Goal: Information Seeking & Learning: Learn about a topic

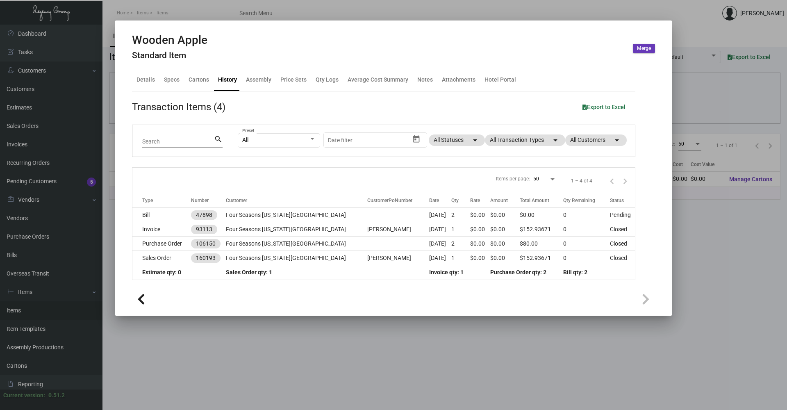
click at [188, 10] on div at bounding box center [393, 205] width 787 height 410
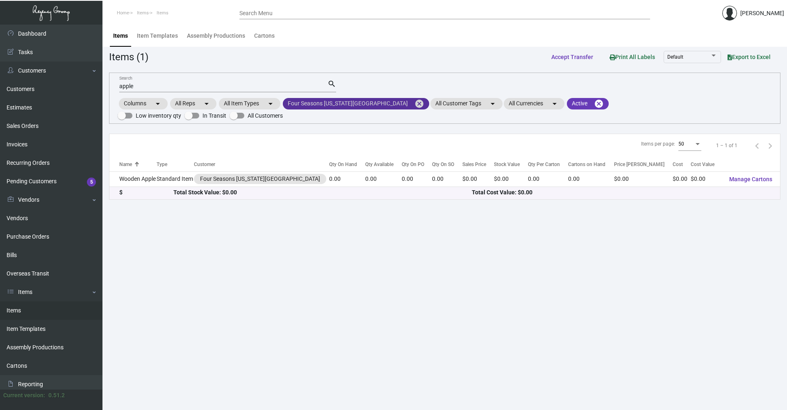
click at [415, 103] on mat-icon "cancel" at bounding box center [420, 104] width 10 height 10
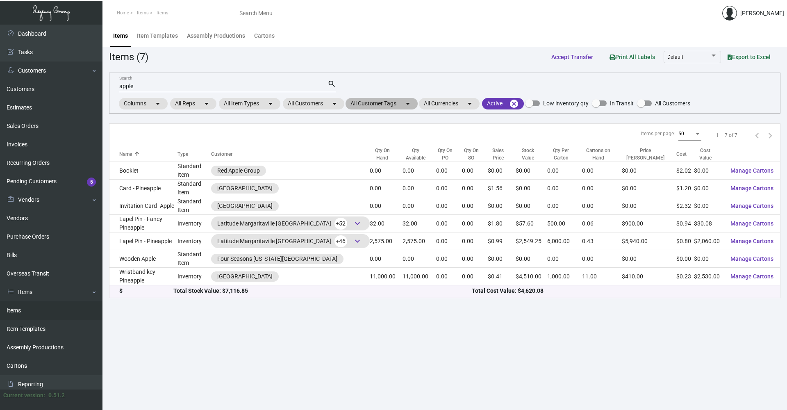
click at [406, 104] on mat-chip "All Customer Tags arrow_drop_down" at bounding box center [382, 103] width 72 height 11
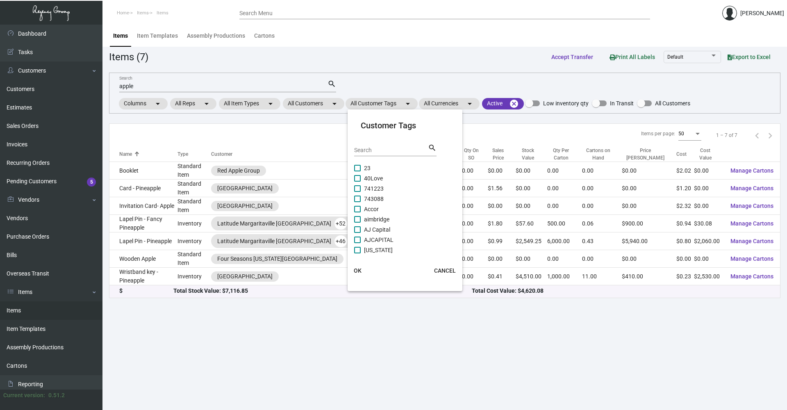
click at [381, 154] on div "Search" at bounding box center [391, 150] width 74 height 13
drag, startPoint x: 410, startPoint y: 78, endPoint x: 361, endPoint y: 90, distance: 49.9
click at [409, 78] on div at bounding box center [393, 205] width 787 height 410
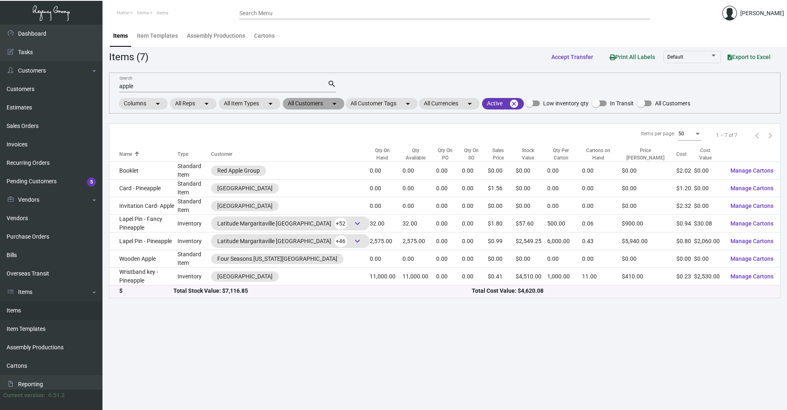
click at [321, 105] on mat-chip "All Customers arrow_drop_down" at bounding box center [314, 103] width 62 height 11
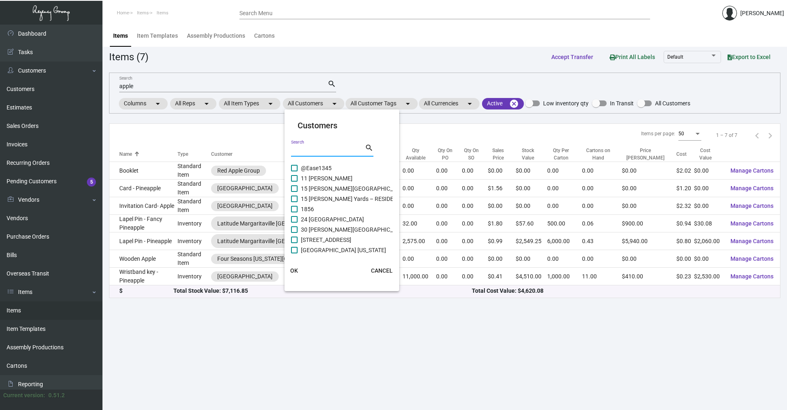
click at [325, 150] on input "Search" at bounding box center [328, 150] width 74 height 7
type input "one hotel"
click at [332, 164] on span "[GEOGRAPHIC_DATA] SB" at bounding box center [333, 168] width 64 height 10
click at [294, 171] on input "[GEOGRAPHIC_DATA] SB" at bounding box center [294, 171] width 0 height 0
checkbox input "true"
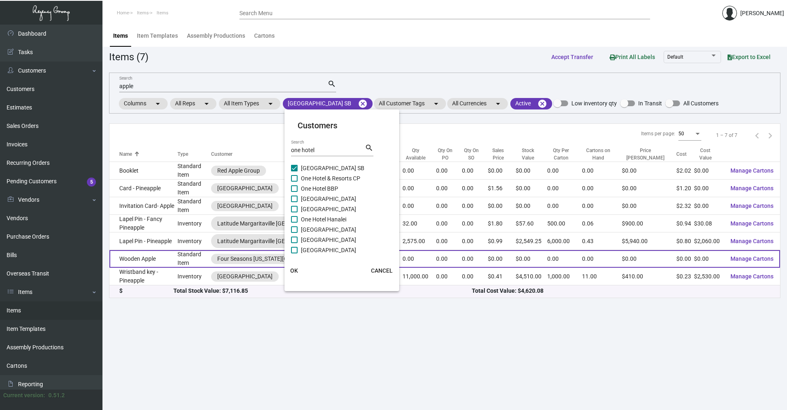
drag, startPoint x: 299, startPoint y: 270, endPoint x: 295, endPoint y: 266, distance: 6.1
click at [298, 270] on button "OK" at bounding box center [294, 270] width 26 height 15
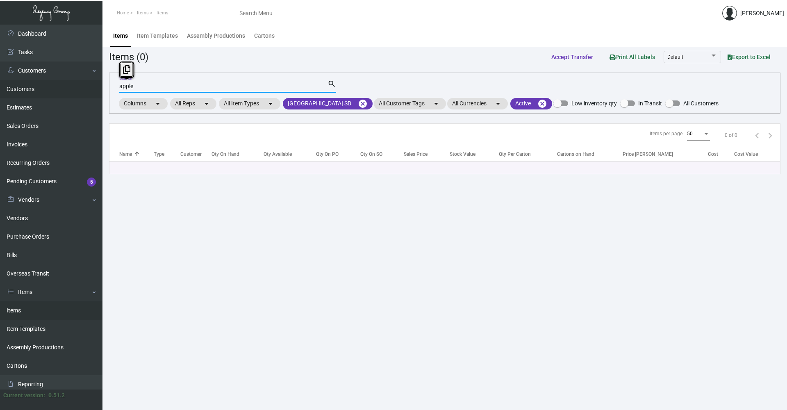
drag, startPoint x: 148, startPoint y: 87, endPoint x: 94, endPoint y: 85, distance: 53.4
click at [90, 87] on div "Dashboard Dashboard Tasks Customers Customers Estimates Sales Orders Invoices R…" at bounding box center [393, 218] width 787 height 386
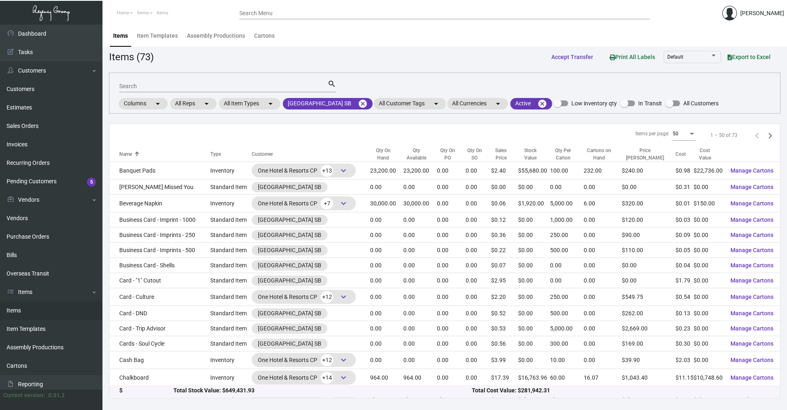
click at [137, 82] on div "Search" at bounding box center [223, 86] width 208 height 13
click at [152, 87] on input "Search" at bounding box center [223, 86] width 208 height 7
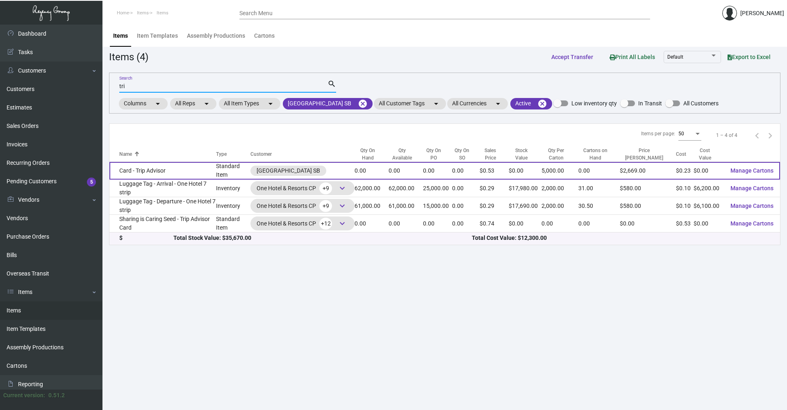
type input "tri"
click at [148, 173] on td "Card - Trip Advisor" at bounding box center [163, 171] width 107 height 18
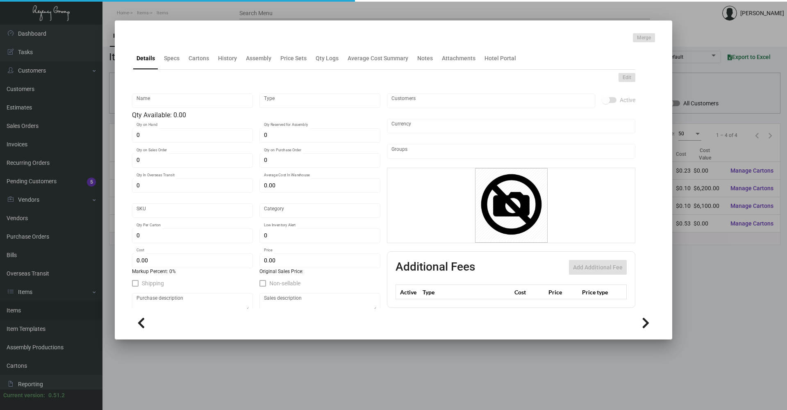
type input "Card - Trip Advisor"
type input "Standard Item"
type input "$ 0.3256"
type input "19"
type input "Standard"
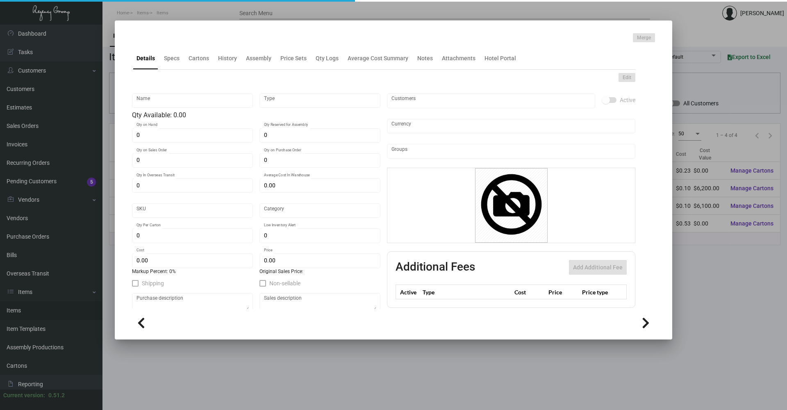
type input "5,000"
type input "$ 0.2283"
type input "$ 0.5338"
type textarea "Trip Advisor card: Size 3.5x2 Signature seed paper, the seed are from wild flow…"
type textarea "Trip Advisor card"
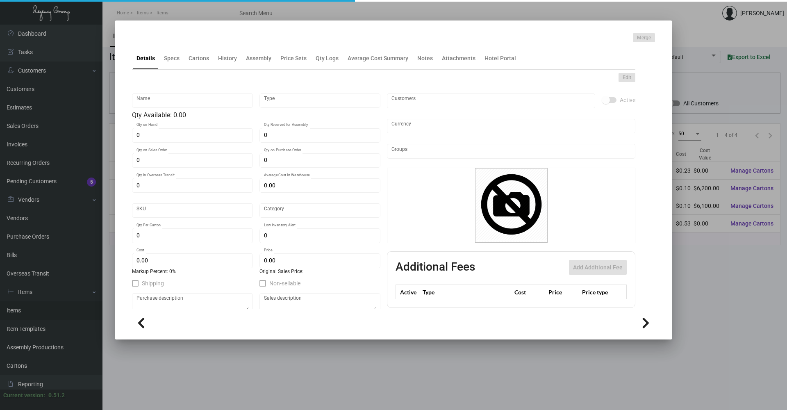
checkbox input "true"
type input "United States Dollar $"
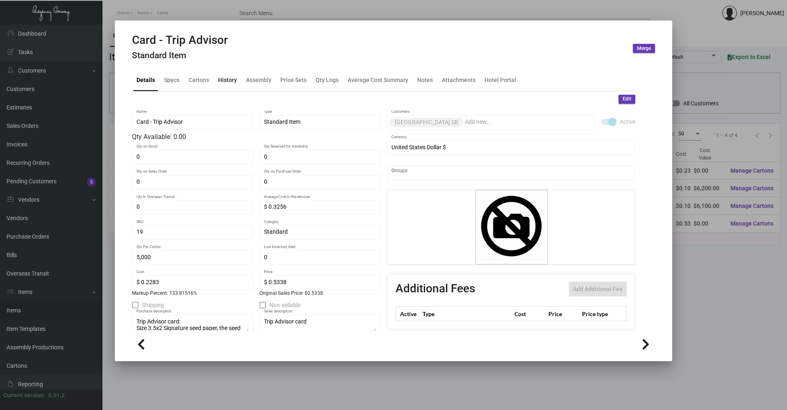
click at [224, 78] on div "History" at bounding box center [227, 79] width 19 height 9
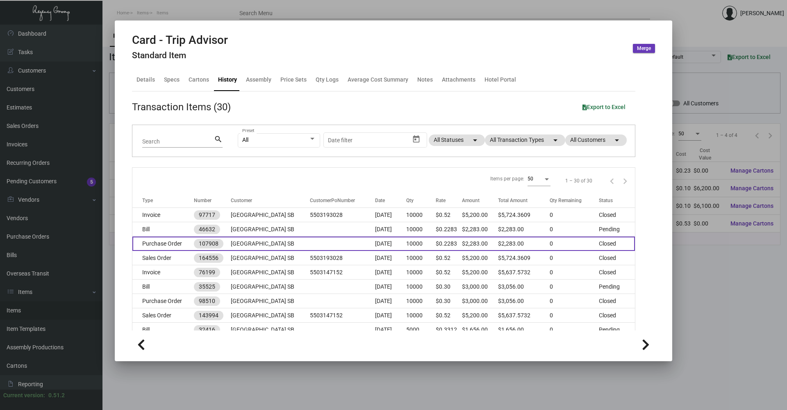
click at [262, 240] on td "[GEOGRAPHIC_DATA] SB" at bounding box center [270, 244] width 79 height 14
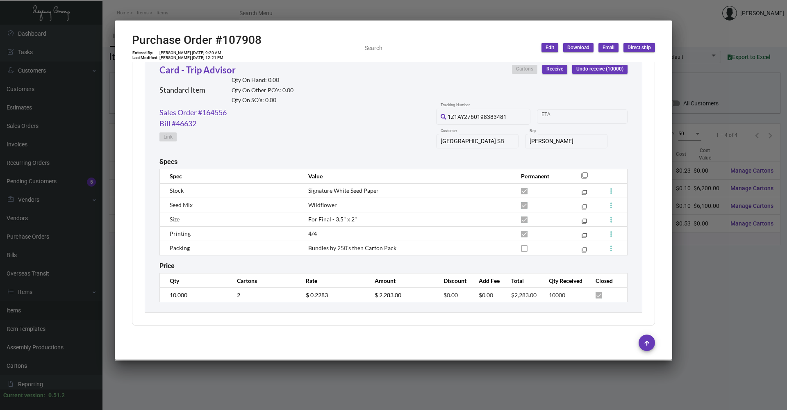
scroll to position [395, 0]
drag, startPoint x: 263, startPoint y: 41, endPoint x: 220, endPoint y: 41, distance: 43.1
click at [220, 41] on div "Purchase Order #107908 Entered By: [PERSON_NAME] [DATE] 9:20 AM Last Modified: …" at bounding box center [393, 47] width 523 height 29
copy h2 "107908"
copy td "[DATE]"
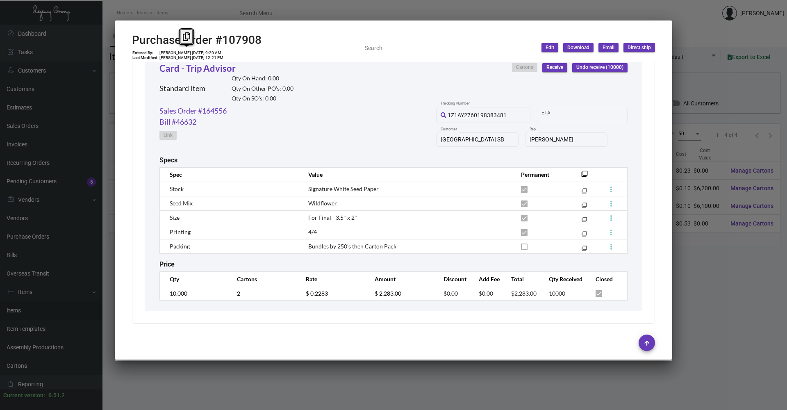
drag, startPoint x: 179, startPoint y: 52, endPoint x: 194, endPoint y: 53, distance: 15.7
click at [194, 53] on td "[PERSON_NAME] [DATE] 9:20 AM" at bounding box center [191, 52] width 65 height 5
click at [285, 289] on tr "10,000 2 $ 0.2283 $ 2,283.00 $0.00 $0.00 $2,283.00 10000" at bounding box center [394, 293] width 468 height 14
click at [194, 110] on link "Sales Order #164556" at bounding box center [193, 110] width 67 height 11
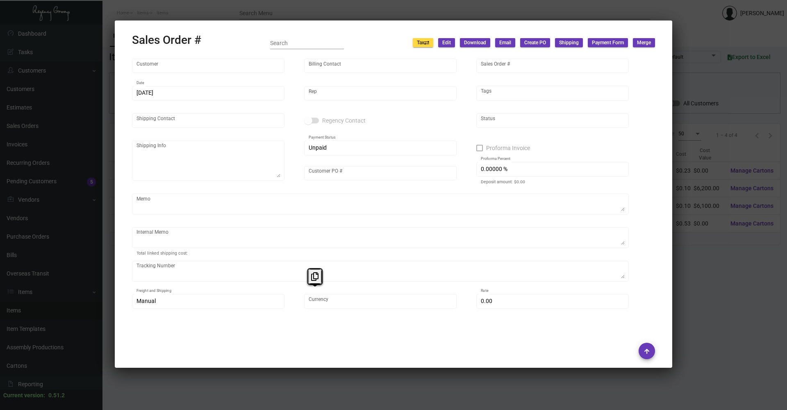
type input "[GEOGRAPHIC_DATA] SB"
type input "[PERSON_NAME]"
type input "164556"
type input "[DATE]"
type input "[PERSON_NAME]"
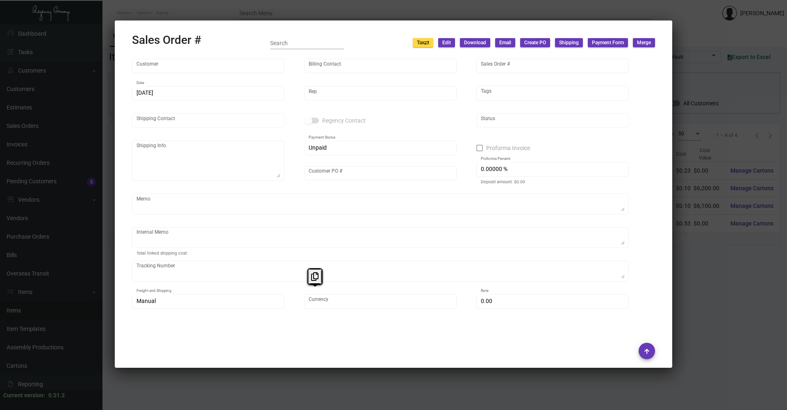
type input "[PERSON_NAME]"
type textarea "[GEOGRAPHIC_DATA] SB - [PERSON_NAME] [STREET_ADDRESS][PERSON_NAME]"
type input "5503193028"
type textarea "Screenshot of email approval attached~ 10.28 - @SH when job is ready please let…"
type input "United States Dollar $"
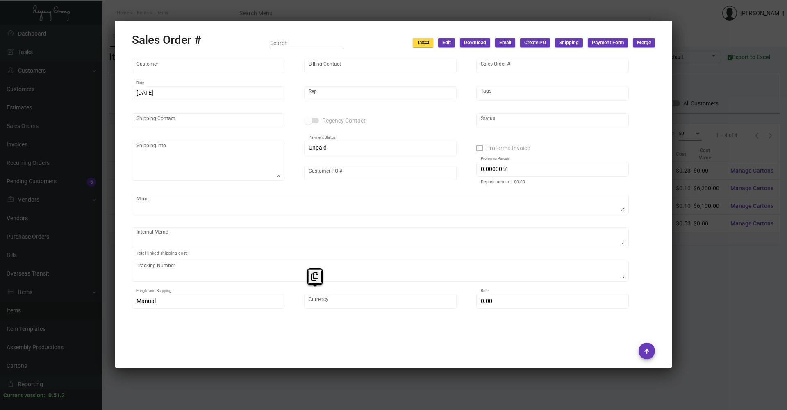
type input "$ 149.87"
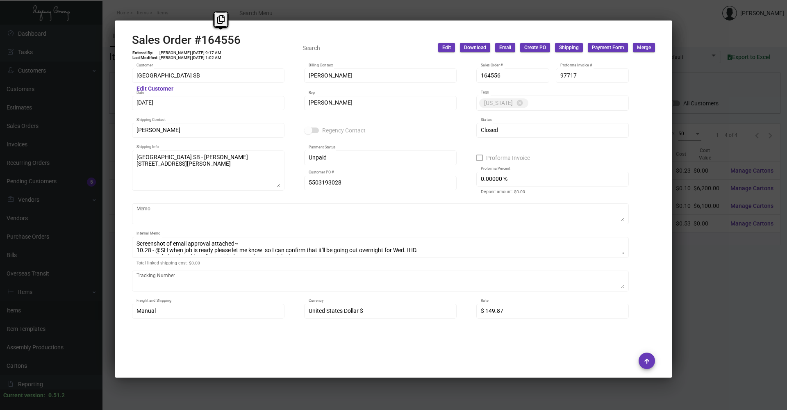
copy h2 "164556"
drag, startPoint x: 201, startPoint y: 41, endPoint x: 240, endPoint y: 42, distance: 38.6
click at [240, 42] on h2 "Sales Order #164556" at bounding box center [186, 40] width 109 height 14
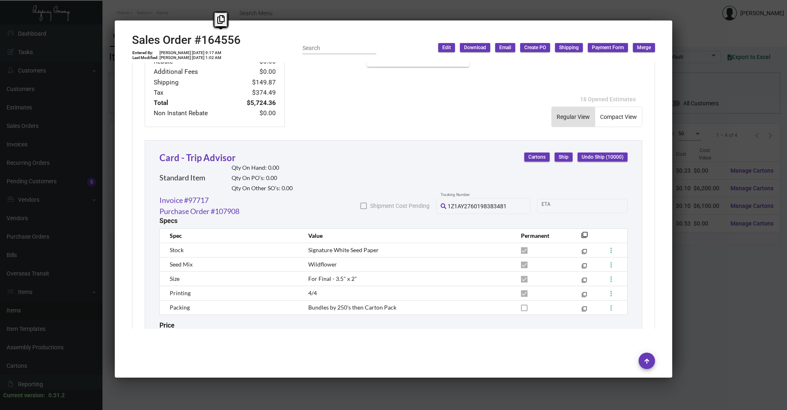
scroll to position [430, 0]
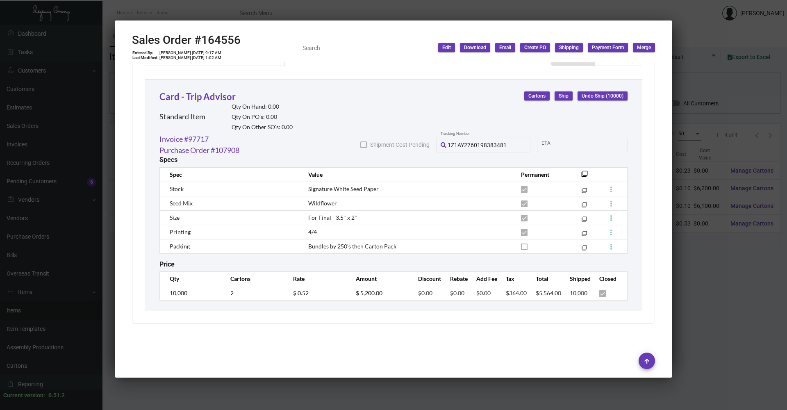
click at [304, 293] on td "$ 0.52" at bounding box center [316, 293] width 63 height 14
drag, startPoint x: 290, startPoint y: 293, endPoint x: 285, endPoint y: 293, distance: 5.3
click at [285, 293] on td "$ 0.52" at bounding box center [316, 293] width 63 height 14
click at [199, 150] on link "Purchase Order #107908" at bounding box center [200, 150] width 80 height 11
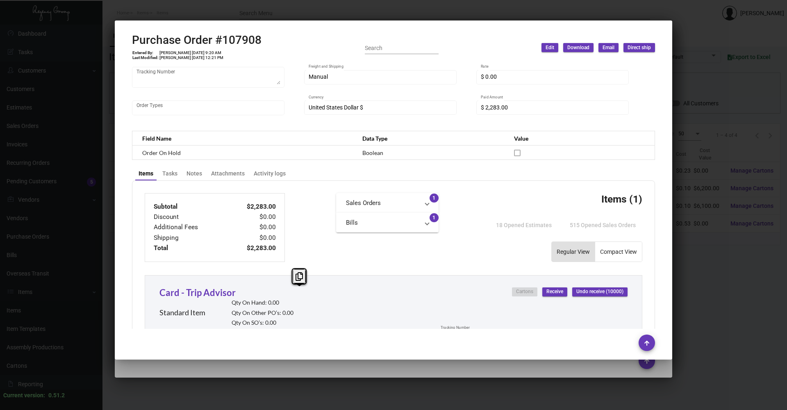
scroll to position [395, 0]
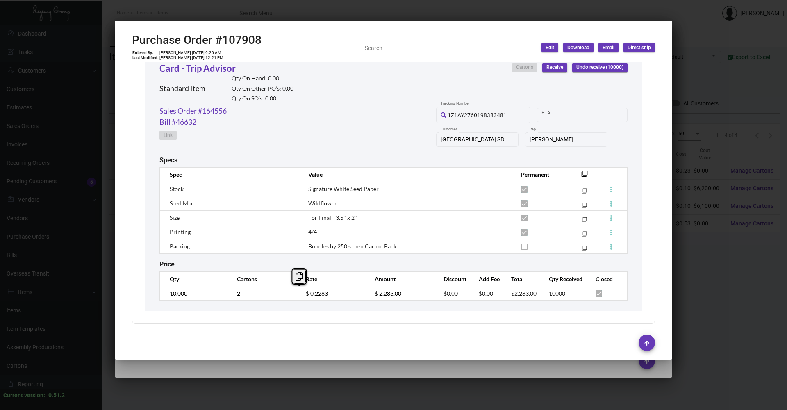
click at [251, 130] on div "Sales Order #164556 Bill #46632 Link 1Z1AY2760198383481 Tracking Number Start d…" at bounding box center [394, 130] width 468 height 51
copy span "Signature White Seed Paper"
drag, startPoint x: 392, startPoint y: 188, endPoint x: 306, endPoint y: 191, distance: 85.3
click at [306, 191] on td "Signature White Seed Paper" at bounding box center [406, 189] width 213 height 14
copy span "For Final - 3.5" x 2""
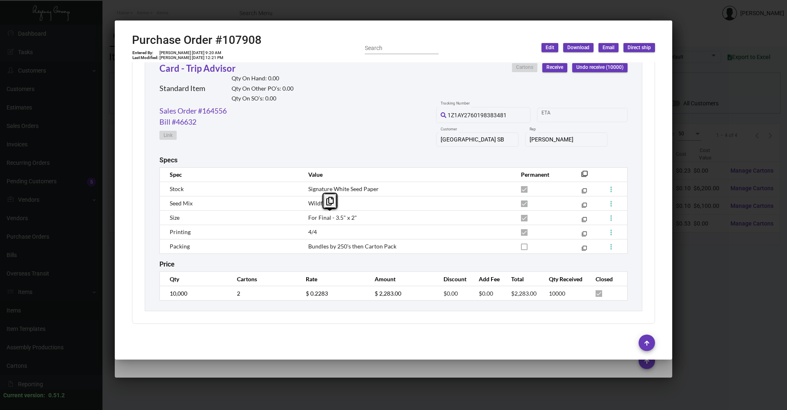
drag, startPoint x: 306, startPoint y: 218, endPoint x: 364, endPoint y: 216, distance: 58.3
click at [364, 216] on td "For Final - 3.5" x 2"" at bounding box center [406, 217] width 213 height 14
drag, startPoint x: 372, startPoint y: 193, endPoint x: 360, endPoint y: 187, distance: 13.0
click at [370, 191] on td "Signature White Seed Paper" at bounding box center [406, 189] width 213 height 14
copy span "Wildflower"
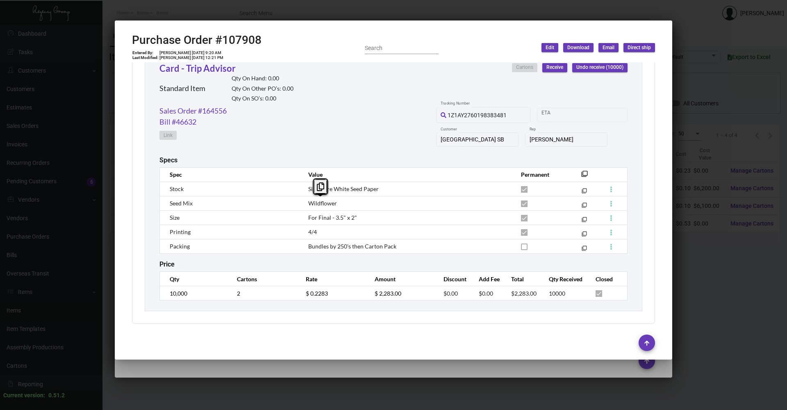
drag, startPoint x: 307, startPoint y: 202, endPoint x: 339, endPoint y: 204, distance: 32.1
click at [339, 204] on td "Wildflower" at bounding box center [406, 203] width 213 height 14
click at [335, 187] on span "Signature White Seed Paper" at bounding box center [343, 188] width 71 height 7
copy span "White"
drag, startPoint x: 333, startPoint y: 187, endPoint x: 347, endPoint y: 187, distance: 14.4
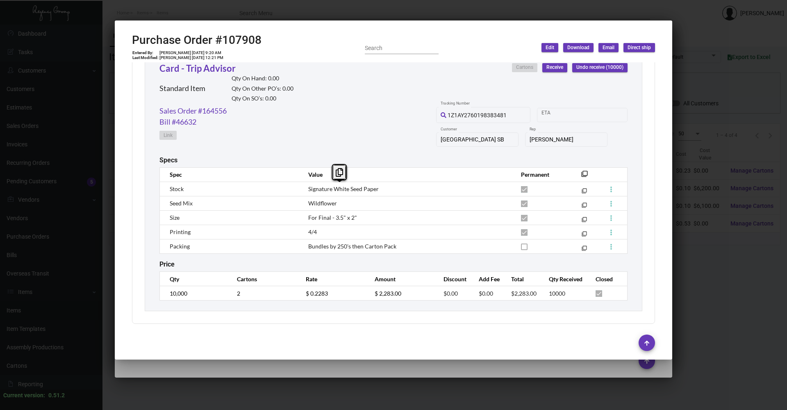
click at [347, 187] on span "Signature White Seed Paper" at bounding box center [343, 188] width 71 height 7
copy span "4/4"
drag, startPoint x: 305, startPoint y: 232, endPoint x: 315, endPoint y: 233, distance: 10.4
click at [315, 233] on td "4/4" at bounding box center [406, 232] width 213 height 14
click at [309, 248] on span "Bundles by 250's then Carton Pack" at bounding box center [352, 246] width 88 height 7
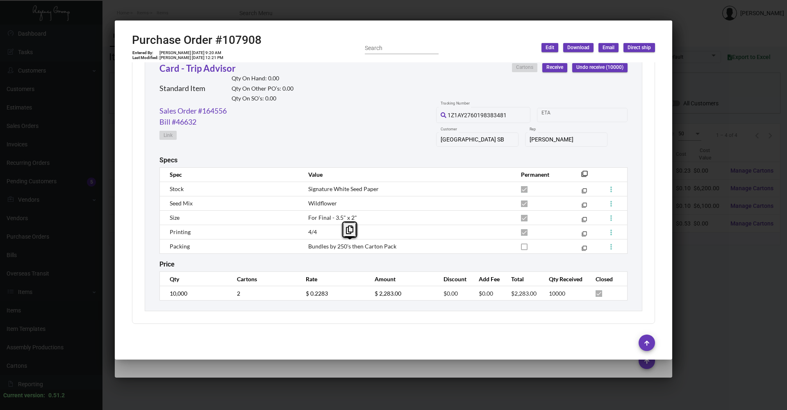
copy span "Bundles by 250's then Carton Pack"
drag, startPoint x: 306, startPoint y: 246, endPoint x: 396, endPoint y: 250, distance: 90.3
click at [396, 250] on td "Bundles by 250's then Carton Pack" at bounding box center [406, 246] width 213 height 14
click at [742, 299] on div at bounding box center [393, 205] width 787 height 410
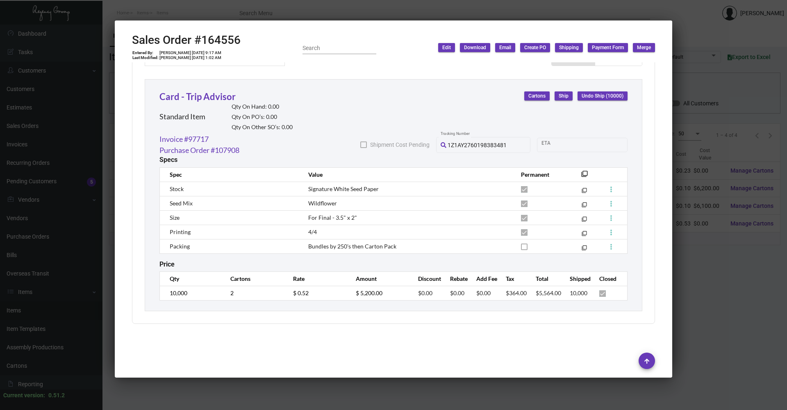
click at [744, 300] on div at bounding box center [393, 205] width 787 height 410
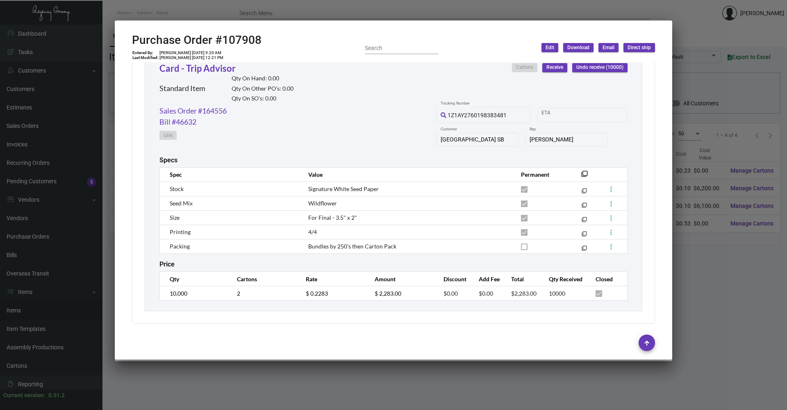
click at [744, 299] on div at bounding box center [393, 205] width 787 height 410
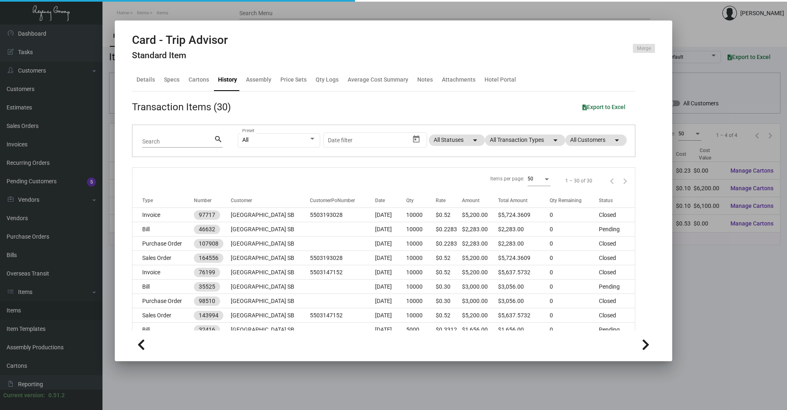
click at [744, 299] on div at bounding box center [393, 205] width 787 height 410
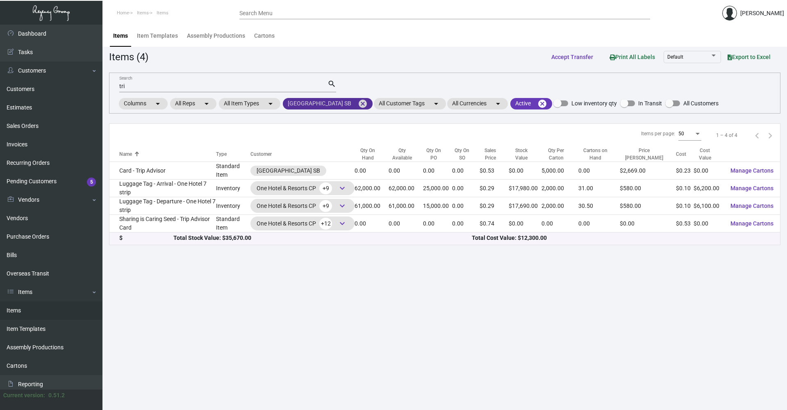
click at [358, 105] on mat-icon "cancel" at bounding box center [363, 104] width 10 height 10
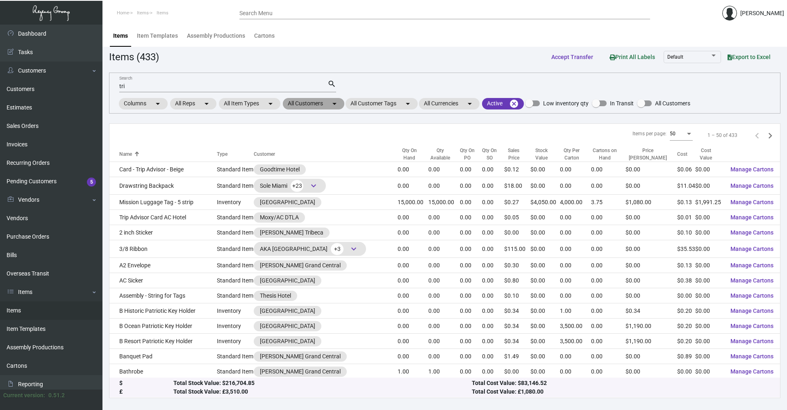
click at [322, 105] on mat-chip "All Customers arrow_drop_down" at bounding box center [314, 103] width 62 height 11
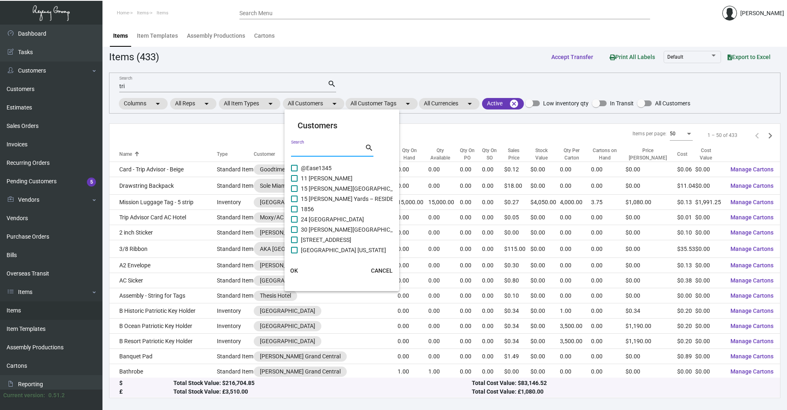
click at [317, 152] on input "Search" at bounding box center [328, 150] width 74 height 7
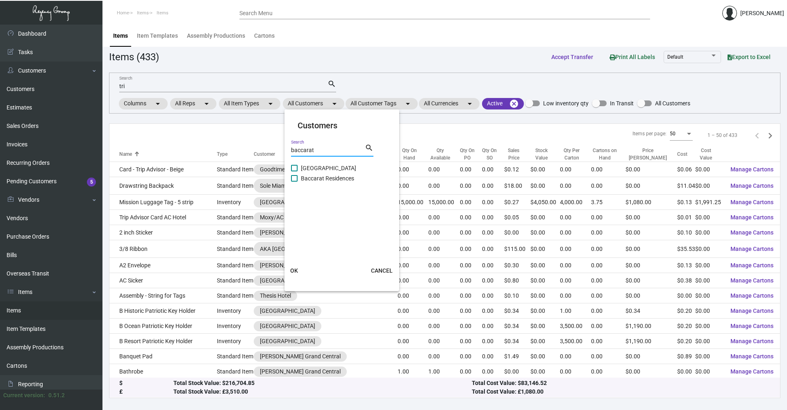
type input "baccarat"
drag, startPoint x: 319, startPoint y: 169, endPoint x: 311, endPoint y: 179, distance: 13.1
click at [319, 169] on span "[GEOGRAPHIC_DATA]" at bounding box center [328, 168] width 55 height 10
click at [294, 171] on input "[GEOGRAPHIC_DATA]" at bounding box center [294, 171] width 0 height 0
checkbox input "true"
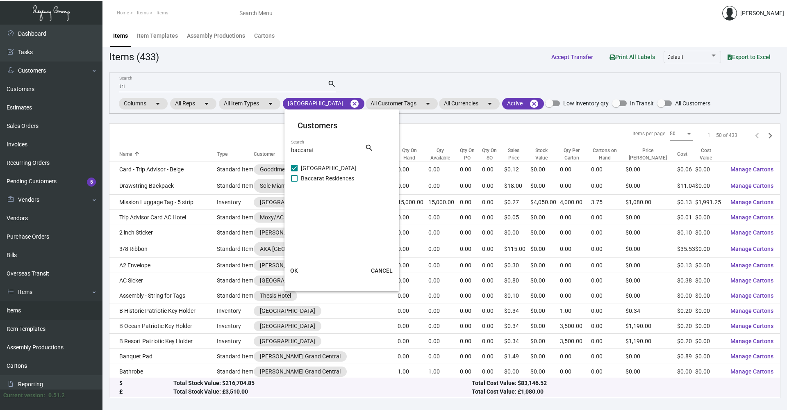
click at [297, 271] on span "OK" at bounding box center [294, 270] width 8 height 7
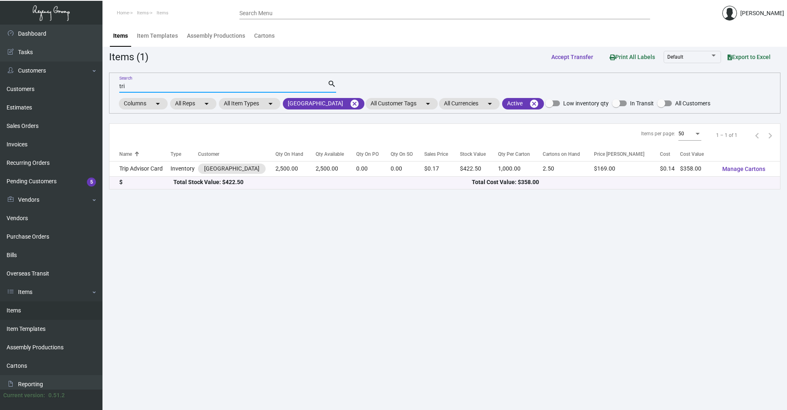
drag, startPoint x: 135, startPoint y: 86, endPoint x: 110, endPoint y: 89, distance: 25.7
click at [110, 89] on div "tri Search search Columns arrow_drop_down All Reps arrow_drop_down All Item Typ…" at bounding box center [445, 93] width 672 height 41
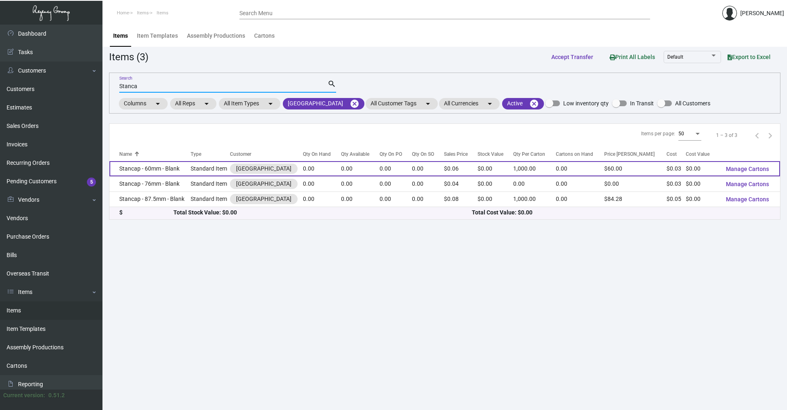
type input "Stanca"
click at [175, 169] on td "Stancap - 60mm - Blank" at bounding box center [150, 168] width 81 height 15
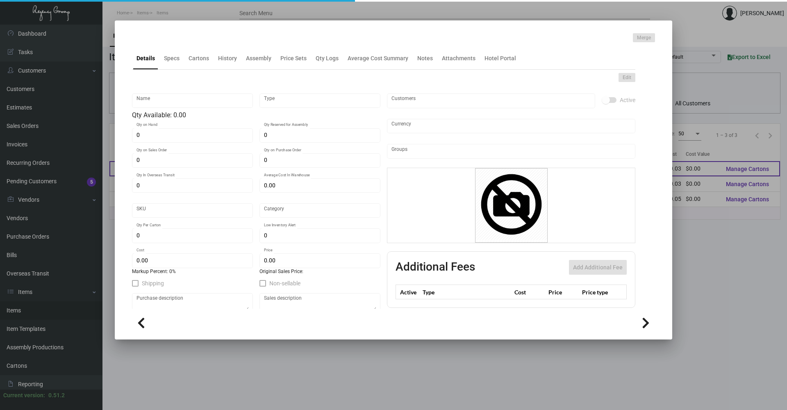
type input "Stancap - 60mm - Blank"
type input "Standard Item"
type input "$ 0.00"
type input "B-StanCap-60"
type input "Standard"
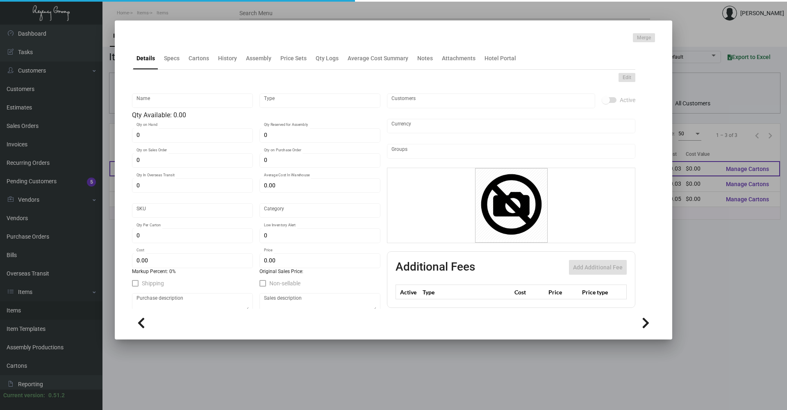
type input "1,000"
type input "$ 0.03345"
type input "$ 0.06"
checkbox input "true"
type input "United States Dollar $"
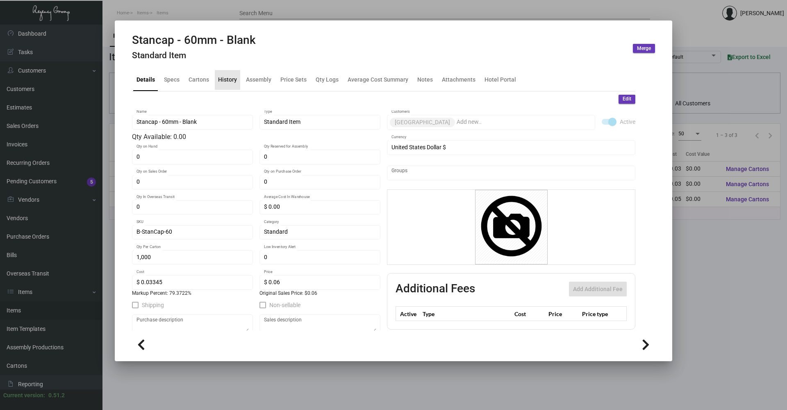
click at [232, 80] on div "History" at bounding box center [227, 79] width 19 height 9
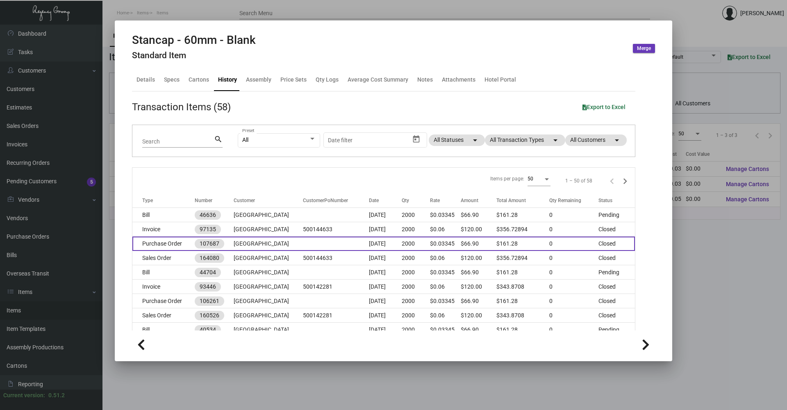
click at [180, 244] on td "Purchase Order" at bounding box center [163, 244] width 62 height 14
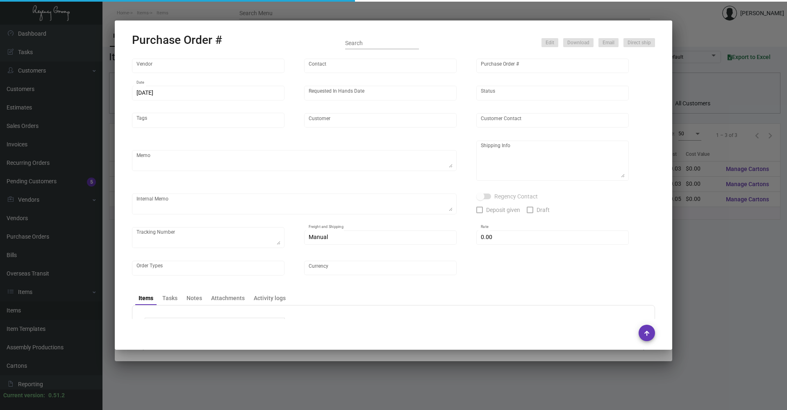
type input "[PERSON_NAME] Inc."
type input "[PERSON_NAME]"
type input "107687"
type input "[DATE]"
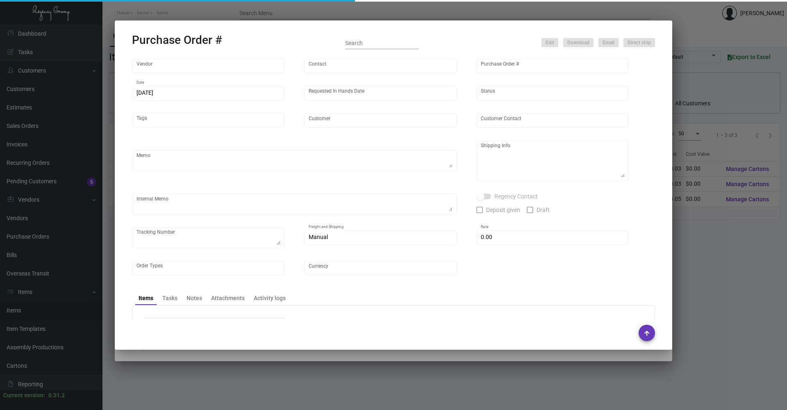
type input "[GEOGRAPHIC_DATA]"
type input "[PERSON_NAME]"
type textarea "BLIND Ship via UPS Ground Acct# 1AY276."
type textarea "[PERSON_NAME] [GEOGRAPHIC_DATA] [STREET_ADDRESS][US_STATE]"
type textarea "1Z4A11T90372078921"
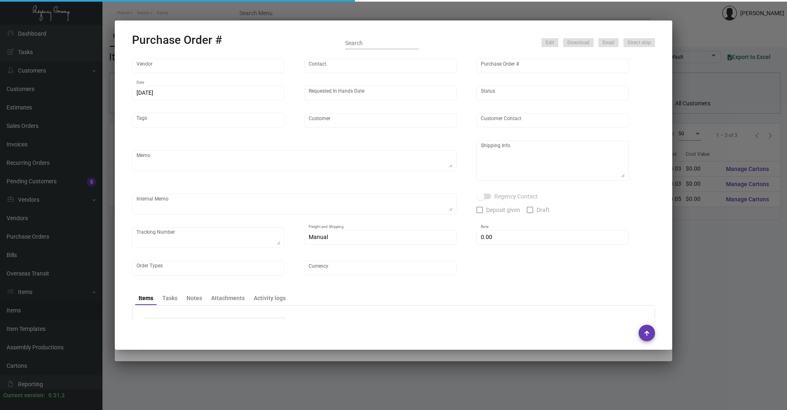
type input "$ 0.00"
type input "United States Dollar $"
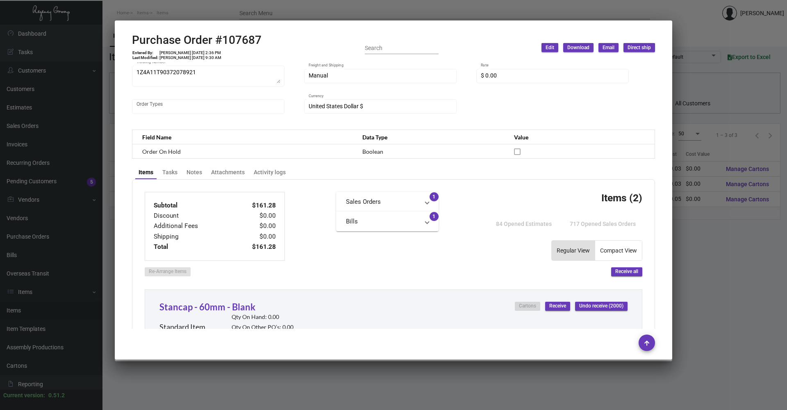
scroll to position [164, 0]
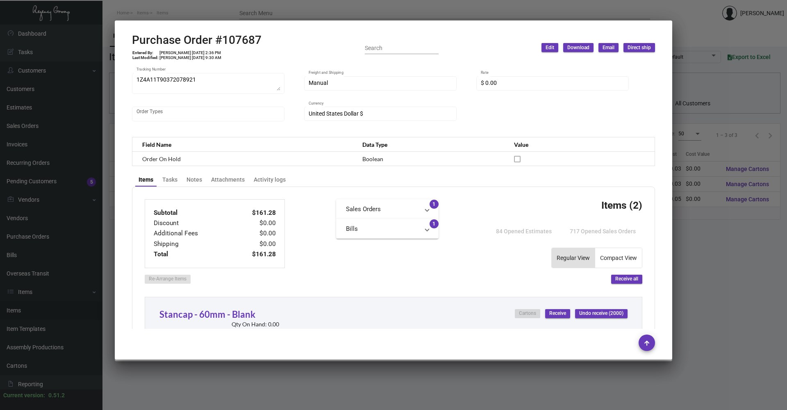
click at [162, 13] on div at bounding box center [393, 205] width 787 height 410
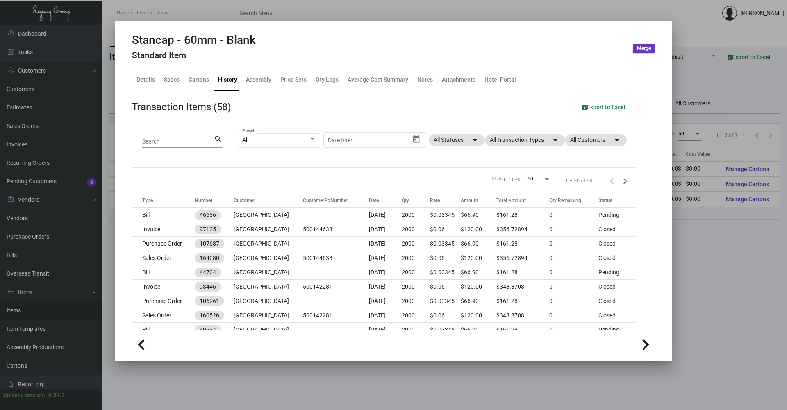
click at [148, 12] on div at bounding box center [393, 205] width 787 height 410
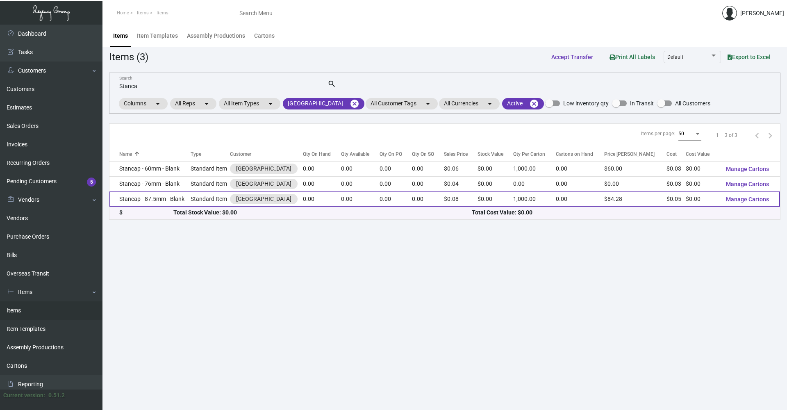
click at [183, 195] on td "Stancap - 87.5mm - Blank" at bounding box center [150, 199] width 81 height 15
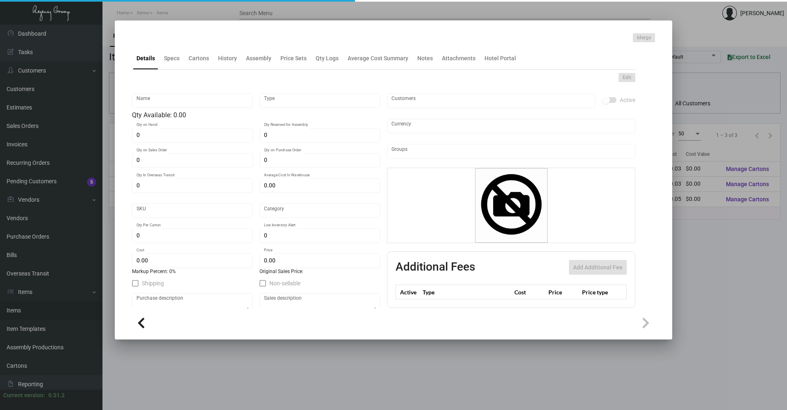
type input "Stancap - 87.5mm - Blank"
type input "Standard Item"
type input "$ 0.00"
type input "BCRT-[PERSON_NAME] Cap-59"
type input "Standard"
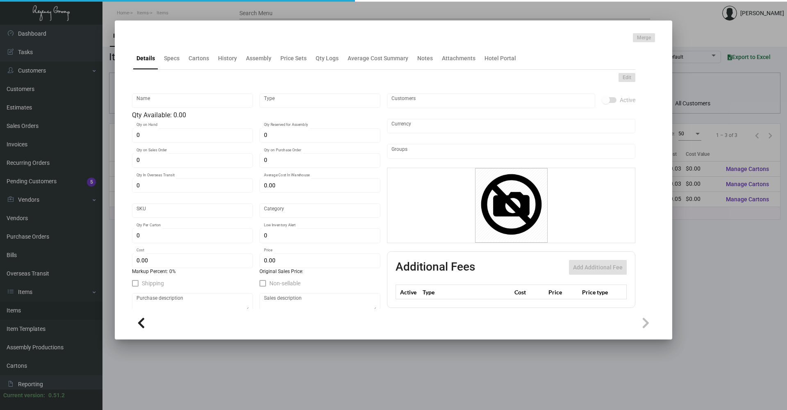
type input "1,000"
type input "$ 0.04719"
type input "$ 0.08428"
checkbox input "true"
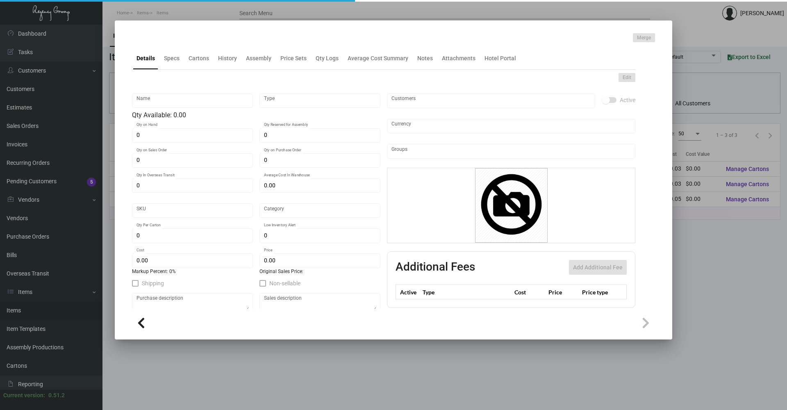
type input "United States Dollar $"
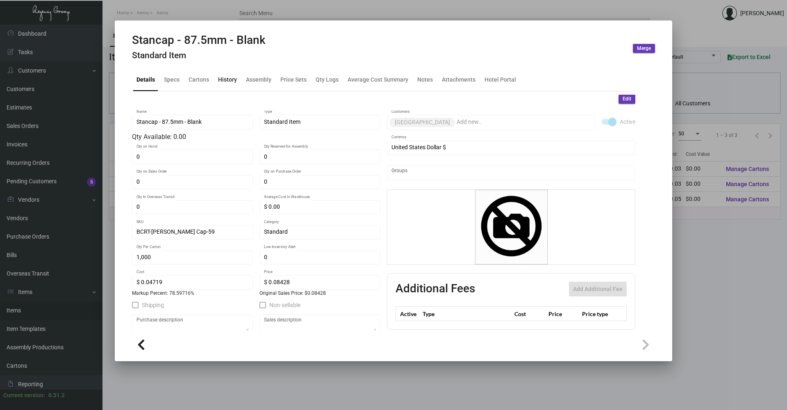
click at [229, 78] on div "History" at bounding box center [227, 79] width 19 height 9
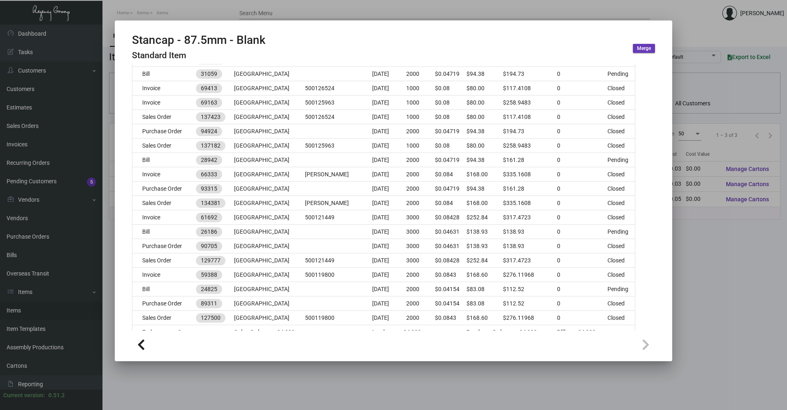
scroll to position [615, 0]
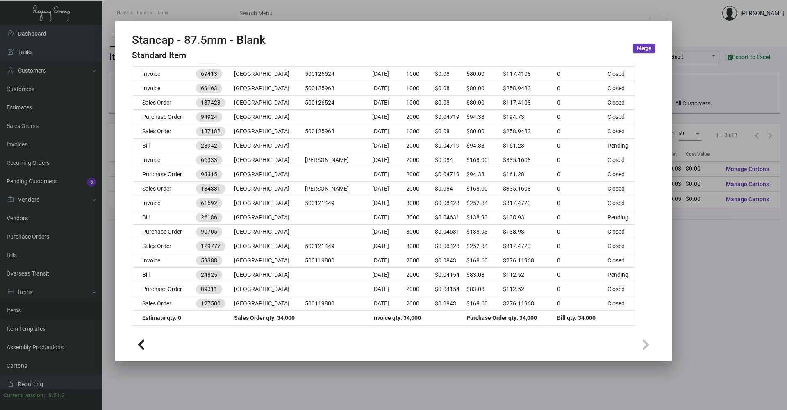
click at [217, 365] on div at bounding box center [393, 205] width 787 height 410
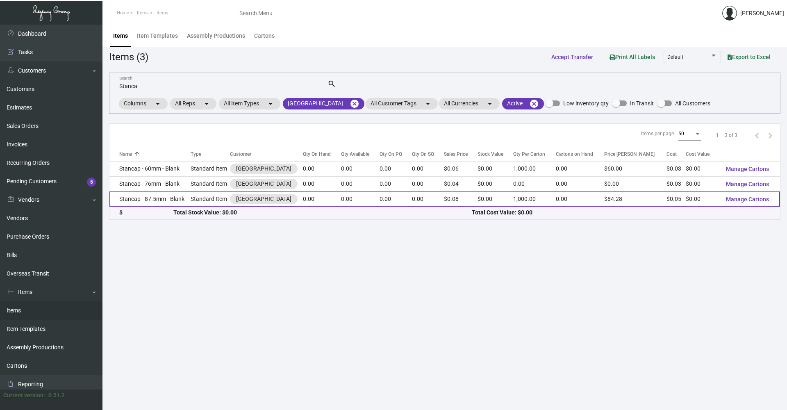
click at [183, 197] on td "Stancap - 87.5mm - Blank" at bounding box center [150, 199] width 81 height 15
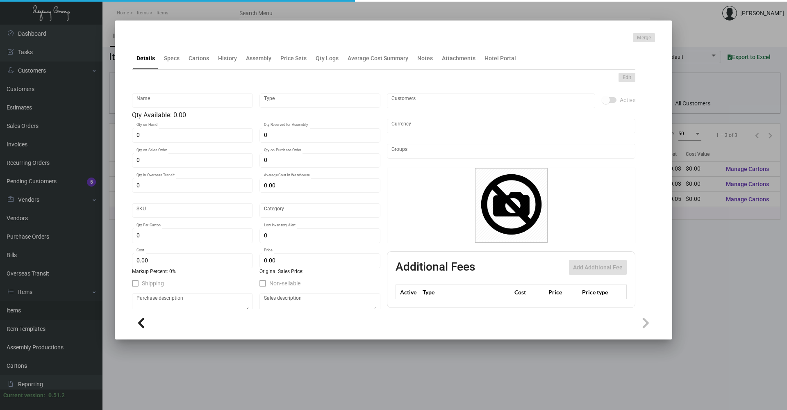
type input "Stancap - 87.5mm - Blank"
type input "Standard Item"
type input "$ 0.00"
type input "BCRT-[PERSON_NAME] Cap-59"
type input "Standard"
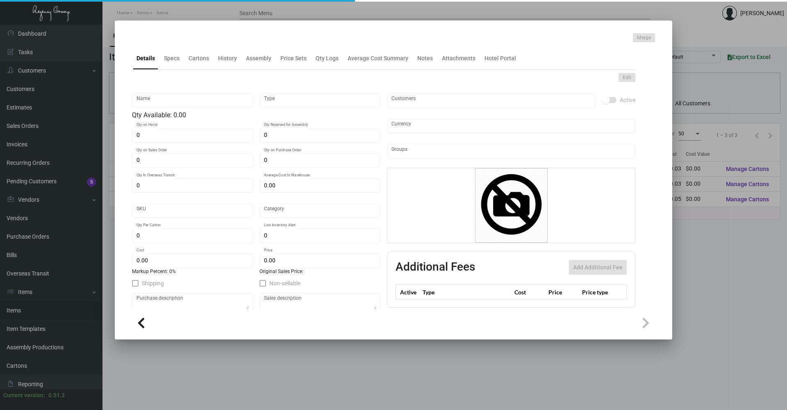
type input "1,000"
type input "$ 0.04719"
type input "$ 0.08428"
checkbox input "true"
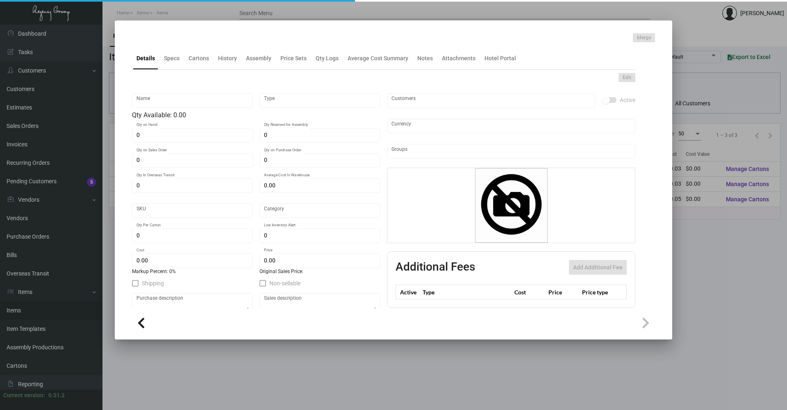
type input "United States Dollar $"
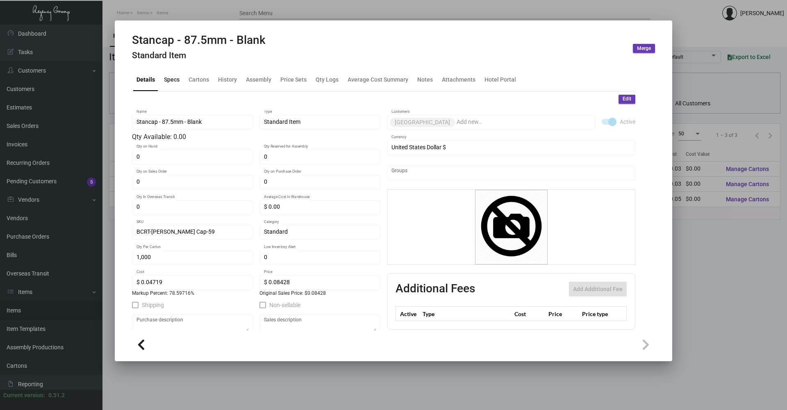
click at [168, 80] on div "Specs" at bounding box center [172, 79] width 16 height 9
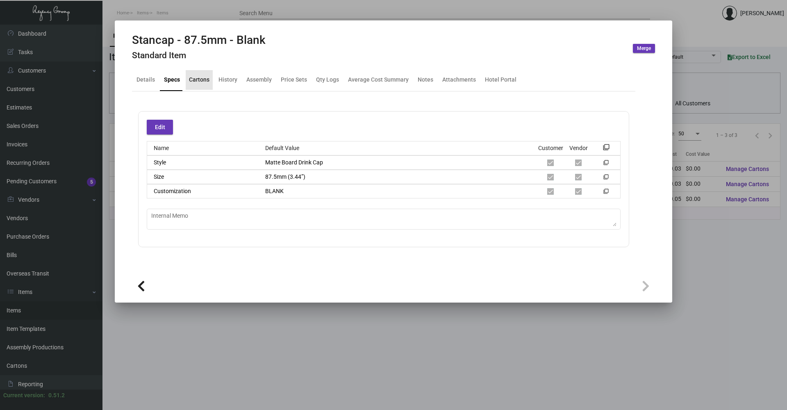
click at [195, 82] on div "Cartons" at bounding box center [199, 79] width 21 height 9
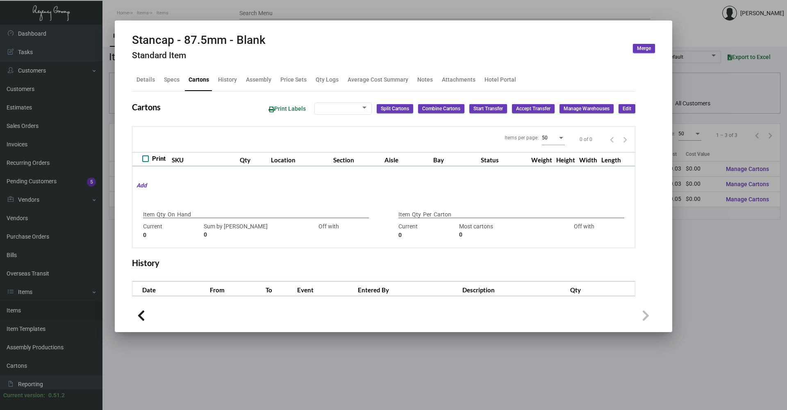
checkbox input "true"
type input "0"
type input "1,000"
type input "+1000"
click at [232, 78] on div "History" at bounding box center [227, 79] width 19 height 9
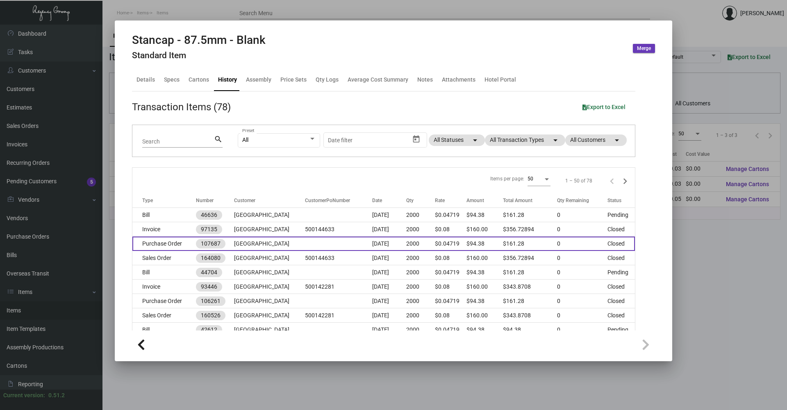
drag, startPoint x: 176, startPoint y: 237, endPoint x: 189, endPoint y: 245, distance: 15.6
click at [189, 245] on td "Purchase Order" at bounding box center [164, 244] width 64 height 14
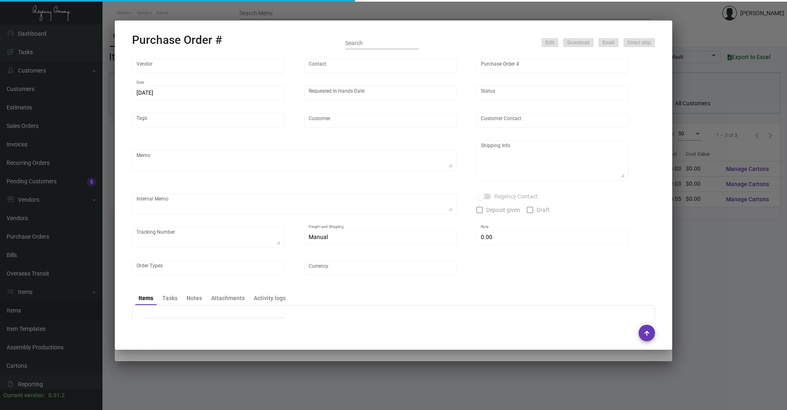
type input "[PERSON_NAME] Inc."
type input "[PERSON_NAME]"
type input "107687"
type input "[DATE]"
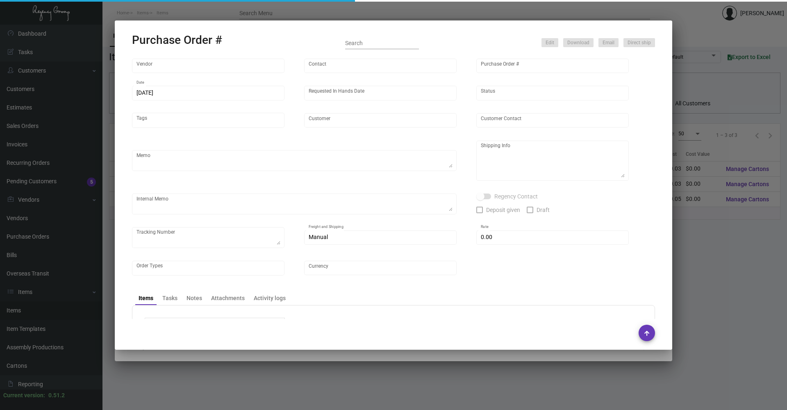
type input "[GEOGRAPHIC_DATA]"
type input "[PERSON_NAME]"
type textarea "BLIND Ship via UPS Ground Acct# 1AY276."
type textarea "[PERSON_NAME] [GEOGRAPHIC_DATA] [STREET_ADDRESS][US_STATE]"
type textarea "1Z4A11T90372078921"
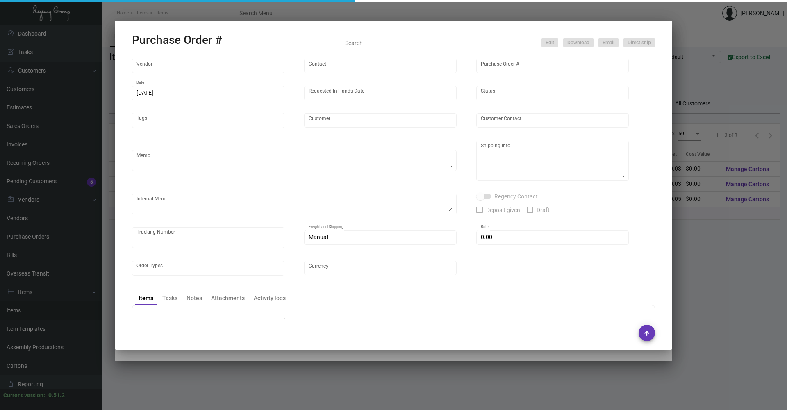
type input "$ 0.00"
type input "United States Dollar $"
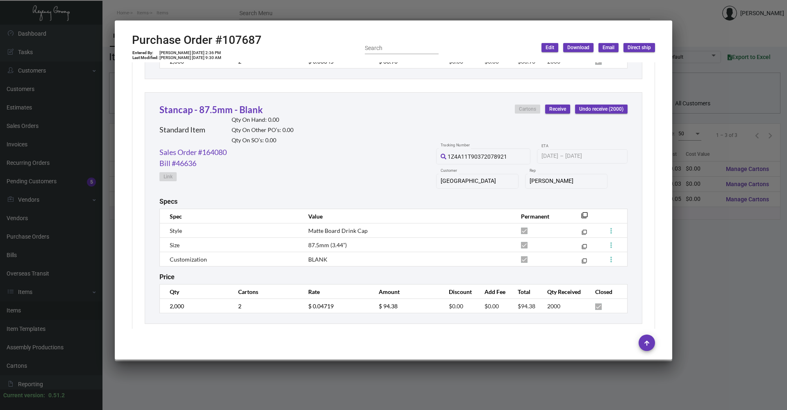
scroll to position [626, 0]
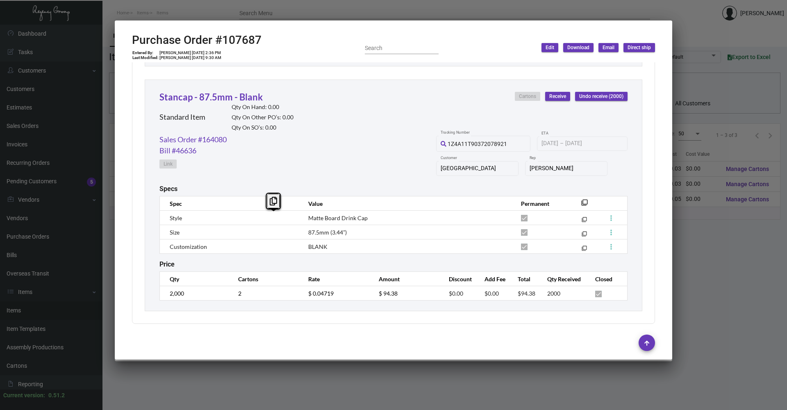
copy tr "Matte Board Drink Cap"
drag, startPoint x: 367, startPoint y: 214, endPoint x: 297, endPoint y: 219, distance: 69.5
click at [297, 219] on tr "Style Matte Board Drink Cap filter_none" at bounding box center [394, 218] width 468 height 14
drag, startPoint x: 361, startPoint y: 233, endPoint x: 306, endPoint y: 233, distance: 55.0
click at [306, 233] on td "87.5mm (3.44”)" at bounding box center [406, 232] width 213 height 14
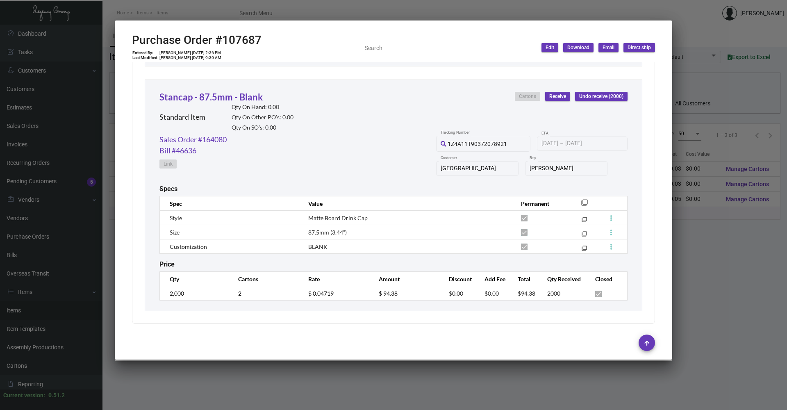
drag, startPoint x: 342, startPoint y: 259, endPoint x: 338, endPoint y: 254, distance: 7.0
click at [342, 259] on div "Stancap - 87.5mm - Blank Standard Item Qty On Hand: 0.00 Qty On Other PO’s: 0.0…" at bounding box center [394, 196] width 498 height 232
drag, startPoint x: 331, startPoint y: 246, endPoint x: 304, endPoint y: 249, distance: 27.2
click at [304, 249] on td "BLANK" at bounding box center [406, 247] width 213 height 14
click at [425, 230] on td "87.5mm (3.44”)" at bounding box center [406, 232] width 213 height 14
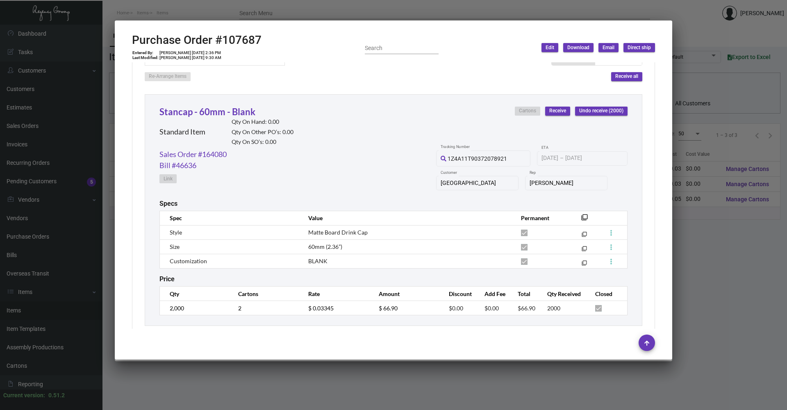
scroll to position [380, 0]
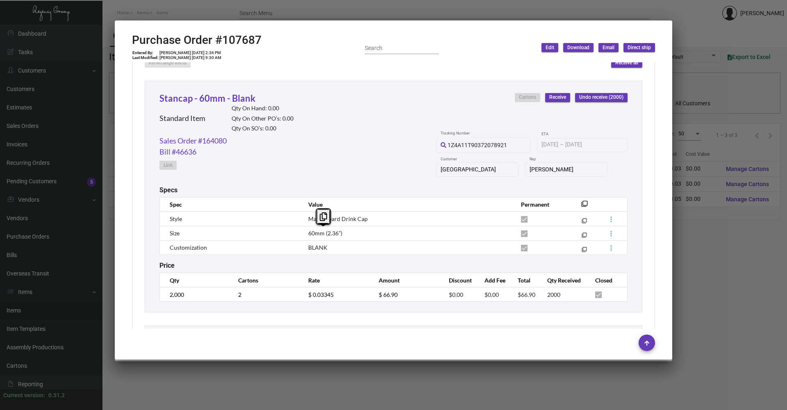
drag, startPoint x: 340, startPoint y: 233, endPoint x: 307, endPoint y: 234, distance: 32.8
click at [308, 234] on span "60mm (2.36”)" at bounding box center [325, 233] width 34 height 7
click at [179, 385] on div at bounding box center [393, 205] width 787 height 410
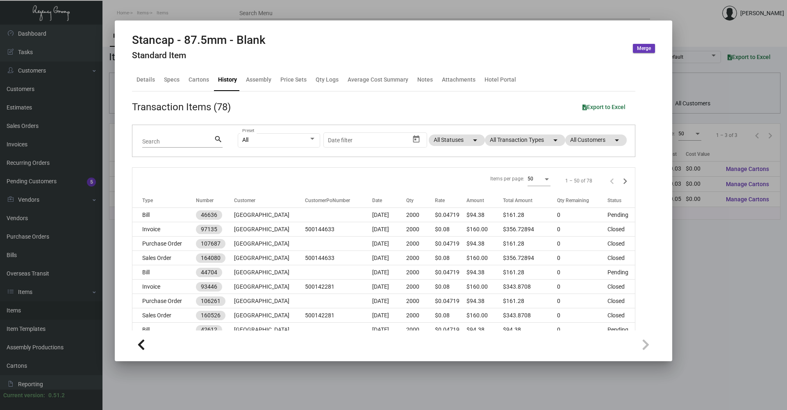
drag, startPoint x: 201, startPoint y: 380, endPoint x: 358, endPoint y: 407, distance: 158.9
click at [203, 380] on div at bounding box center [393, 205] width 787 height 410
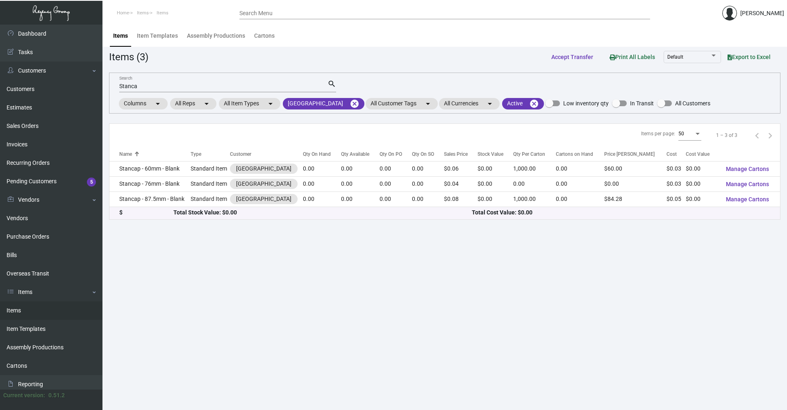
click at [210, 67] on app-items "Items (3) Accept Transfer Print All Labels Default Export to Excel Stanca Searc…" at bounding box center [445, 134] width 672 height 171
click at [243, 55] on div "Items (3) Accept Transfer Print All Labels Default Export to Excel" at bounding box center [445, 56] width 672 height 15
drag, startPoint x: 150, startPoint y: 84, endPoint x: 145, endPoint y: 84, distance: 4.9
click at [145, 84] on input "Stanca" at bounding box center [223, 86] width 208 height 7
click at [134, 87] on input "Stanca" at bounding box center [223, 86] width 208 height 7
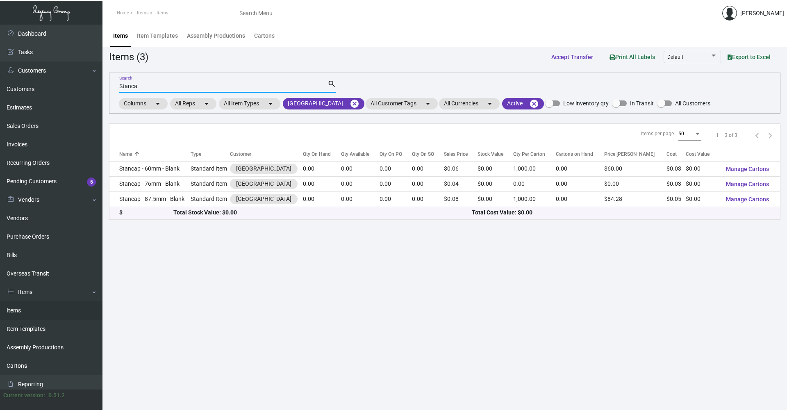
click at [132, 86] on input "Stanca" at bounding box center [223, 86] width 208 height 7
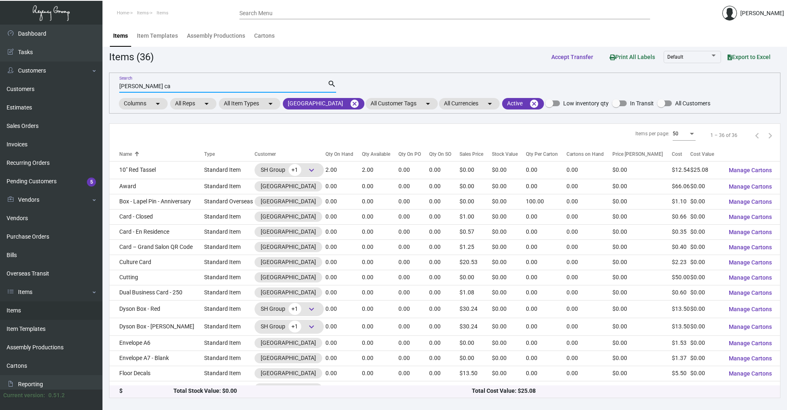
click at [155, 85] on input "[PERSON_NAME] ca" at bounding box center [223, 86] width 208 height 7
type input "[PERSON_NAME]"
click at [327, 80] on div "[PERSON_NAME] Search" at bounding box center [223, 86] width 208 height 13
click at [331, 82] on mat-icon "search" at bounding box center [332, 84] width 9 height 10
click at [42, 108] on link "Estimates" at bounding box center [51, 107] width 103 height 18
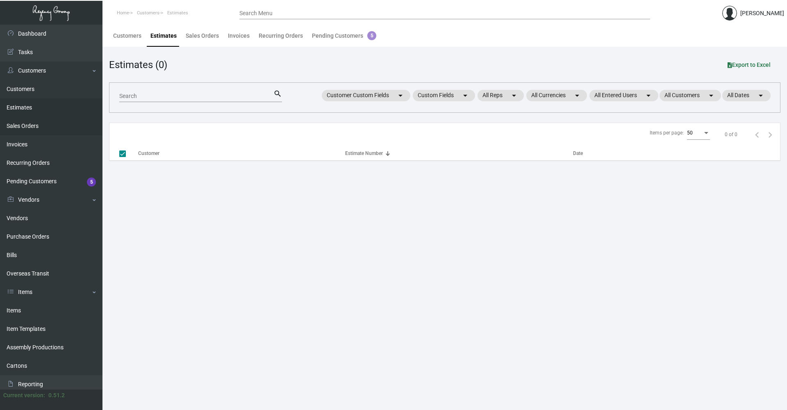
click at [52, 119] on link "Sales Orders" at bounding box center [51, 126] width 103 height 18
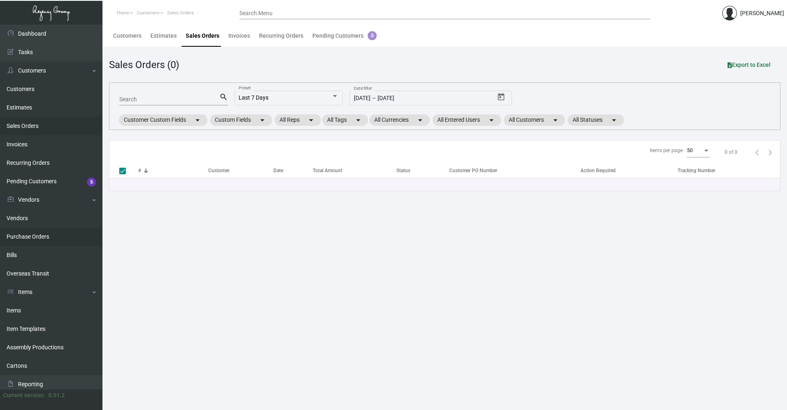
click at [15, 235] on link "Purchase Orders" at bounding box center [51, 237] width 103 height 18
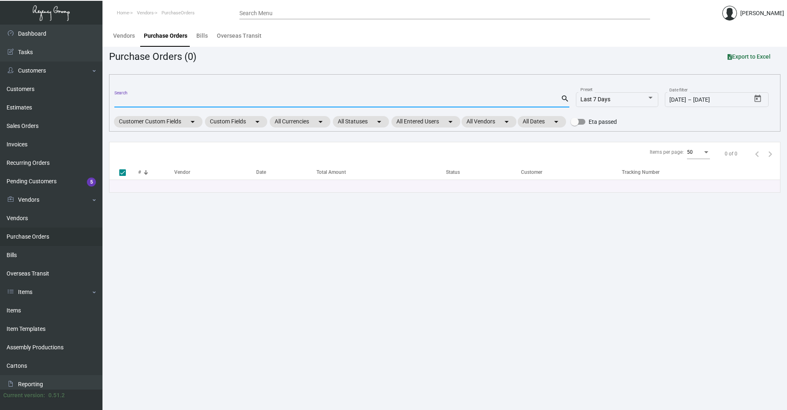
click at [175, 100] on input "Search" at bounding box center [337, 101] width 447 height 7
drag, startPoint x: 166, startPoint y: 102, endPoint x: 140, endPoint y: 102, distance: 25.8
click at [165, 102] on input "Search" at bounding box center [337, 101] width 447 height 7
paste input "7282"
type input "7282"
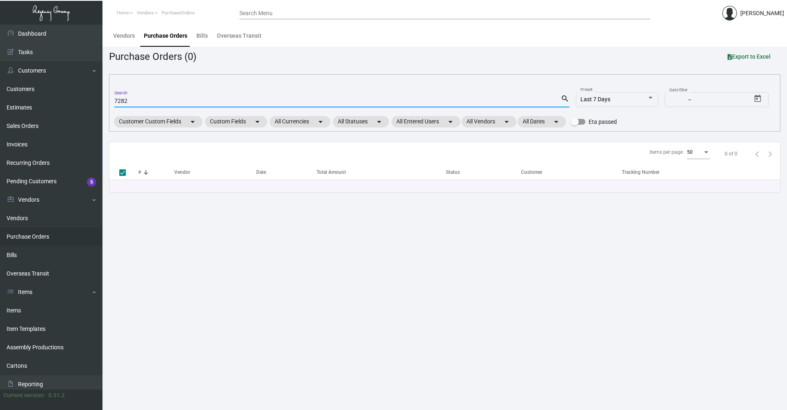
type input "7282"
checkbox input "false"
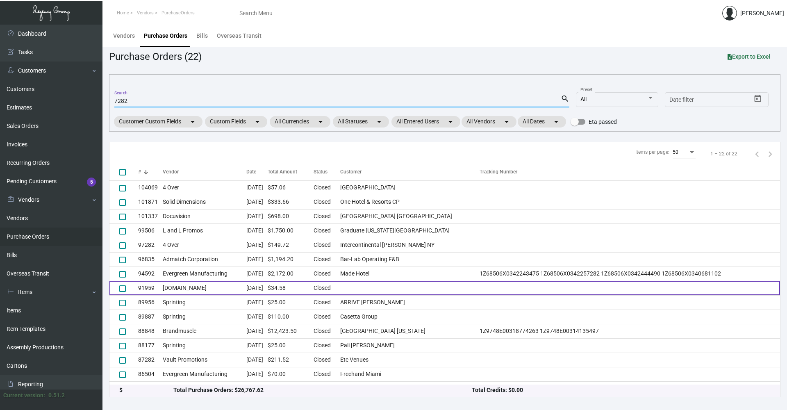
scroll to position [70, 0]
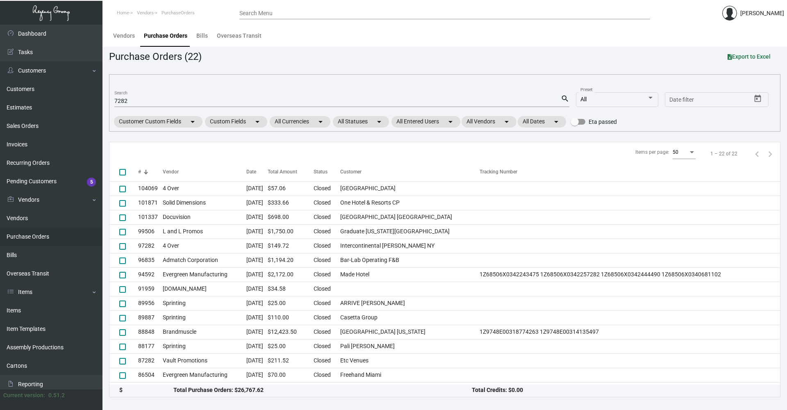
click at [136, 96] on div "7282 Search" at bounding box center [337, 100] width 447 height 13
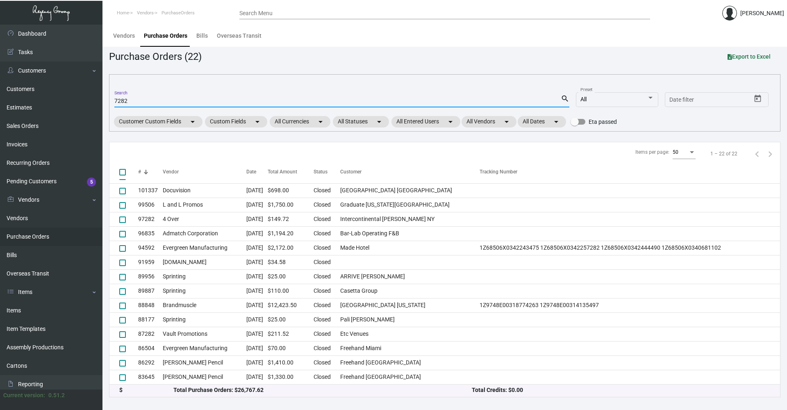
scroll to position [111, 0]
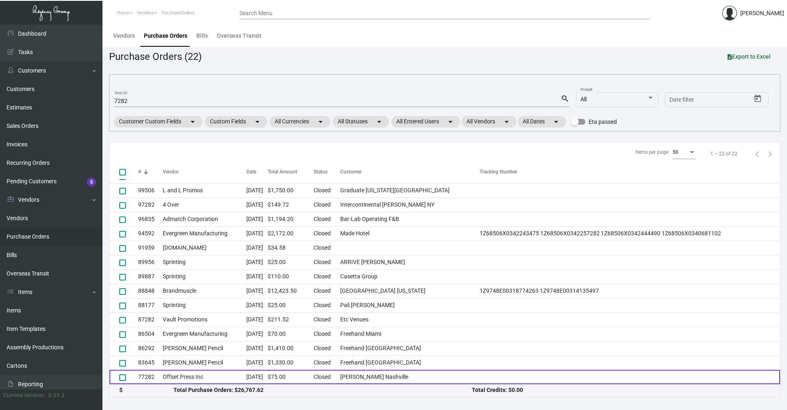
click at [184, 374] on td "Offset Press Inc" at bounding box center [205, 377] width 84 height 14
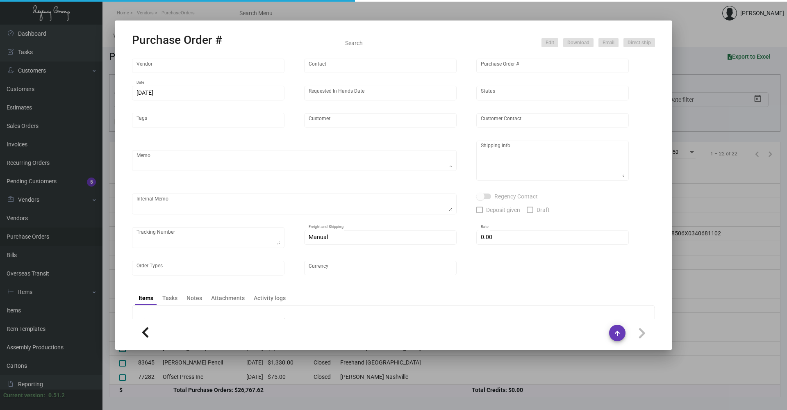
type input "Offset Press Inc"
type input "[PERSON_NAME] -"
type input "77282"
type input "[DATE]"
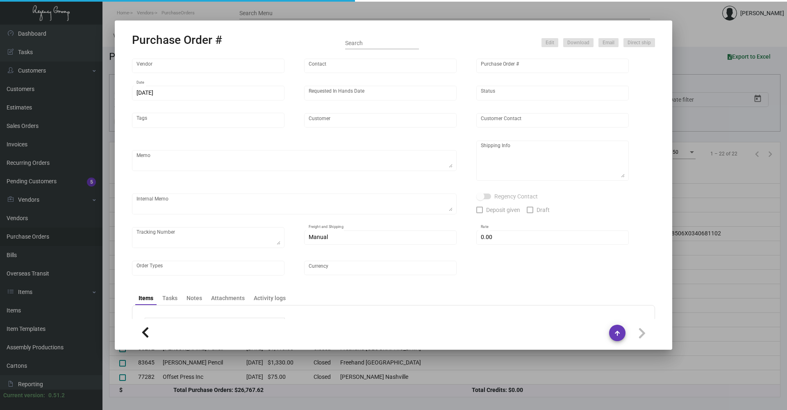
type input "[PERSON_NAME] Nashville"
type input "[PERSON_NAME]"
type textarea "[PERSON_NAME] [GEOGRAPHIC_DATA] [PERSON_NAME] [STREET_ADDRESS]"
type input "$ 0.00"
type input "United States Dollar $"
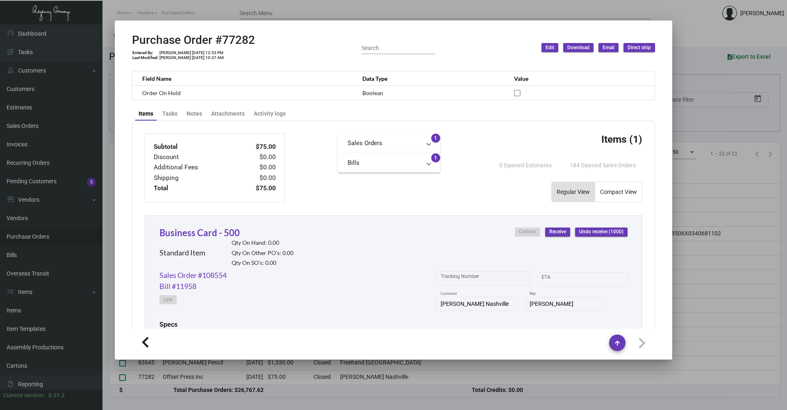
scroll to position [146, 0]
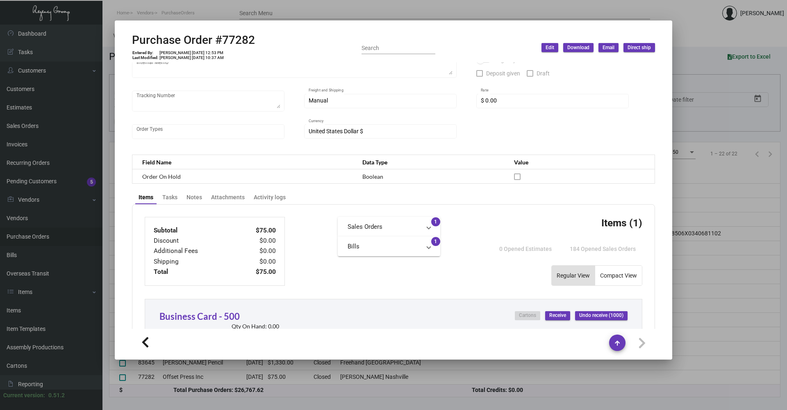
click at [181, 12] on div at bounding box center [393, 205] width 787 height 410
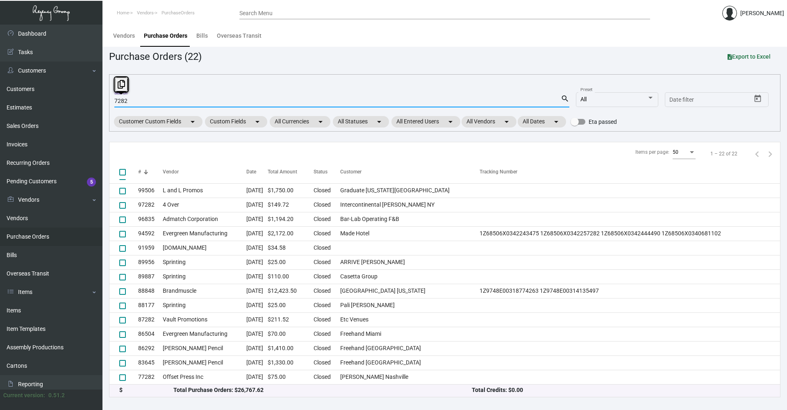
drag, startPoint x: 134, startPoint y: 102, endPoint x: 99, endPoint y: 110, distance: 35.6
click at [99, 110] on div "Dashboard Dashboard Tasks Customers Customers Estimates Sales Orders Invoices R…" at bounding box center [393, 218] width 787 height 386
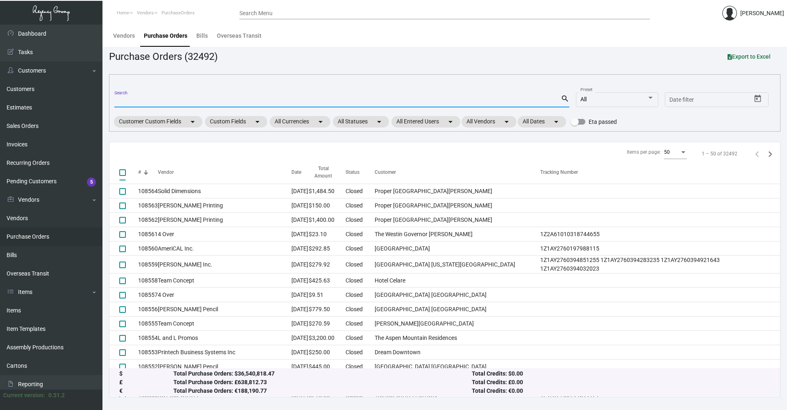
click at [144, 98] on input "Search" at bounding box center [337, 101] width 447 height 7
paste input "P07282"
type input "P07282"
checkbox input "true"
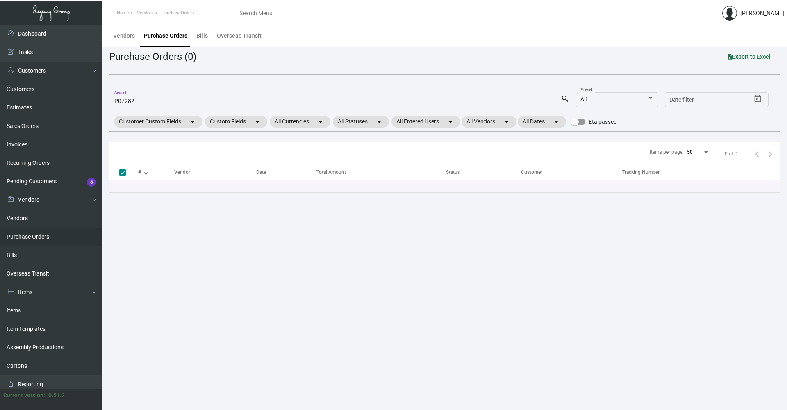
click at [117, 101] on input "P07282" at bounding box center [337, 101] width 447 height 7
type input "07282"
checkbox input "false"
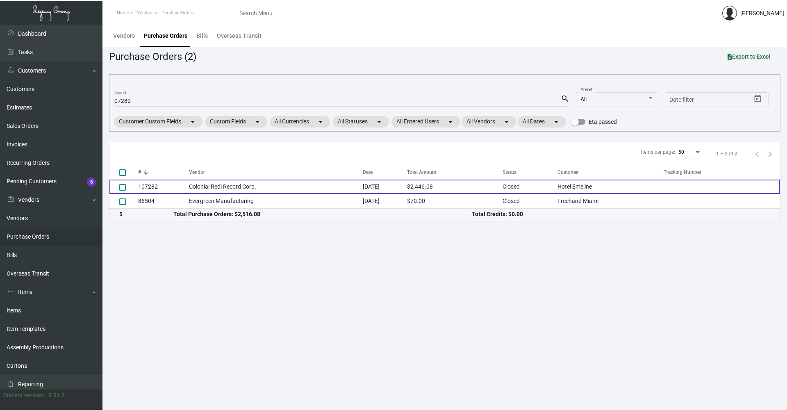
click at [200, 189] on td "Colonial Redi Record Corp." at bounding box center [276, 187] width 174 height 14
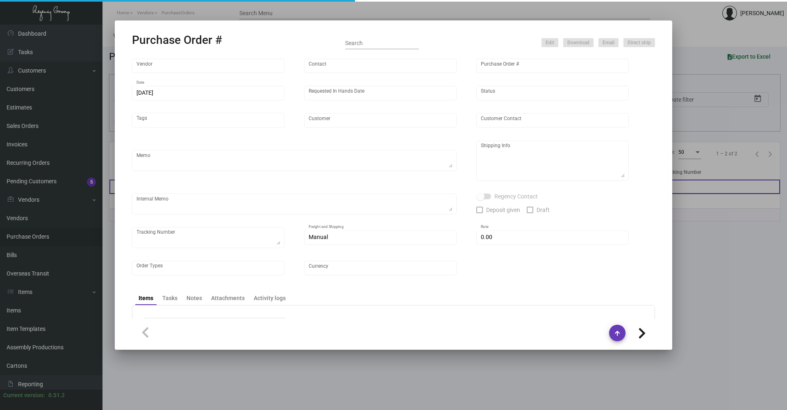
type input "Colonial Redi Record Corp."
type input "[PERSON_NAME]"
type input "107282"
type input "[DATE]"
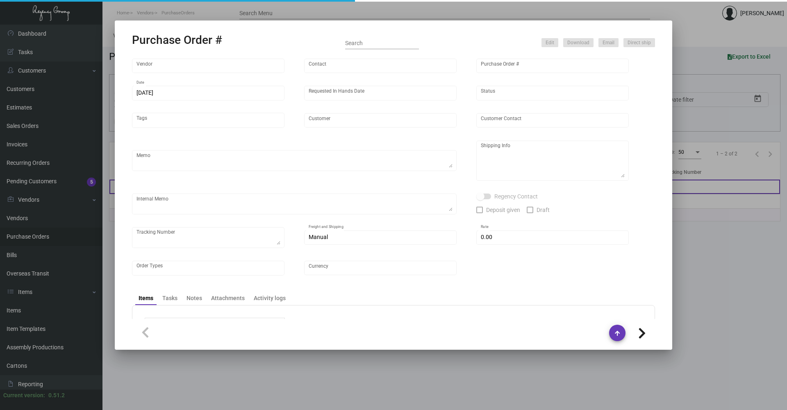
type input "Hotel Emeline"
type textarea "PLEASE SEND PDF PROOFS TO OUR ART TEAM ; [EMAIL_ADDRESS][DOMAIN_NAME] WITH ME I…"
type textarea "Regency Group NJ - [PERSON_NAME] [STREET_ADDRESS]"
type textarea "9.10 - Proofs sent over; APPROVED. 9.19 - Requested for update // pending respo…"
checkbox input "true"
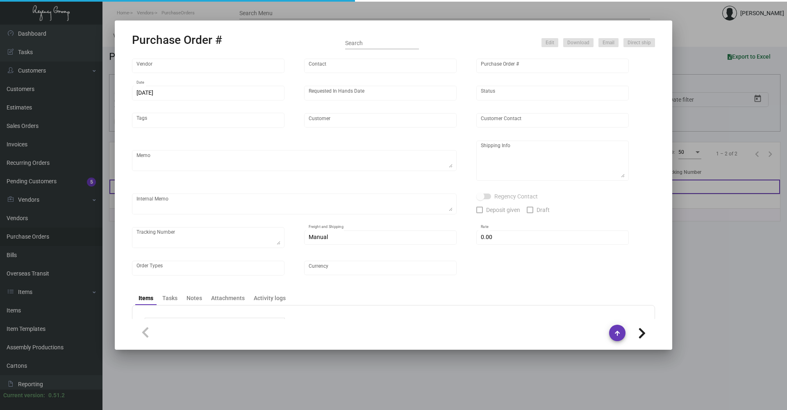
type input "$ 0.00"
type input "United States Dollar $"
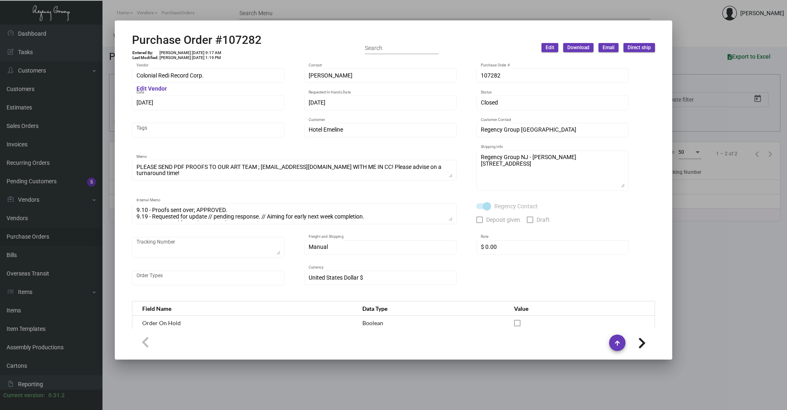
click at [167, 17] on div at bounding box center [393, 205] width 787 height 410
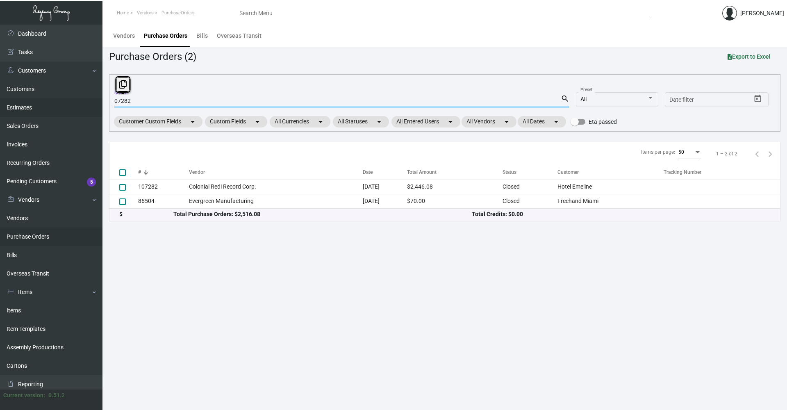
drag, startPoint x: 140, startPoint y: 101, endPoint x: 92, endPoint y: 106, distance: 47.8
click at [92, 106] on div "Dashboard Dashboard Tasks Customers Customers Estimates Sales Orders Invoices R…" at bounding box center [393, 218] width 787 height 386
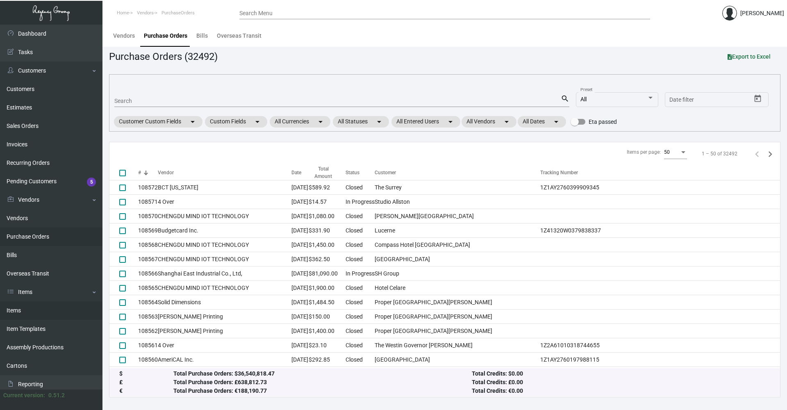
click at [48, 306] on link "Items" at bounding box center [51, 310] width 103 height 18
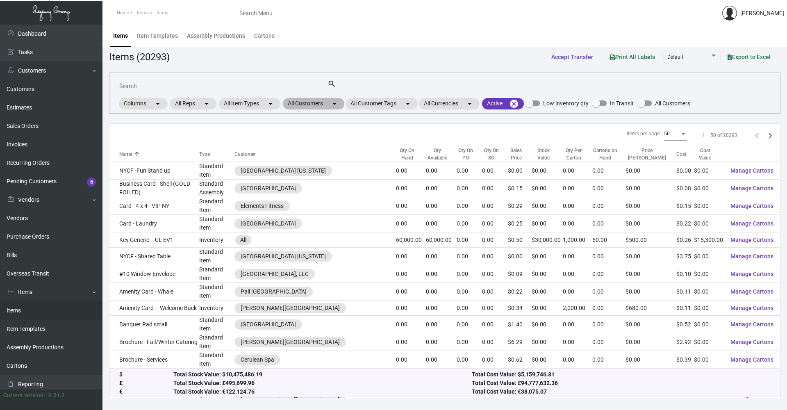
click at [328, 107] on mat-chip "All Customers arrow_drop_down" at bounding box center [314, 103] width 62 height 11
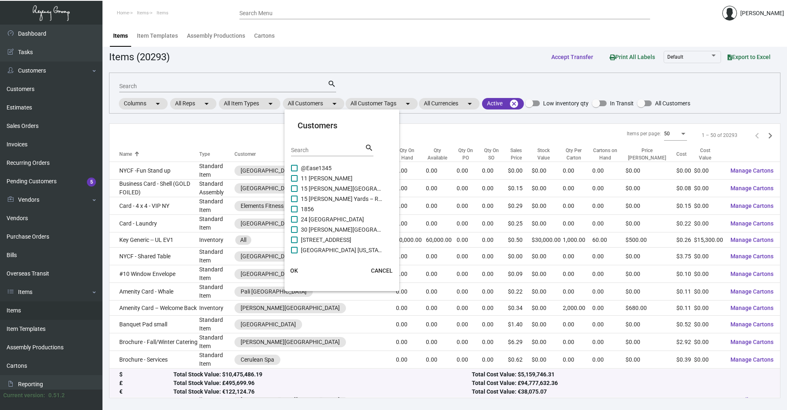
click at [383, 105] on div at bounding box center [393, 205] width 787 height 410
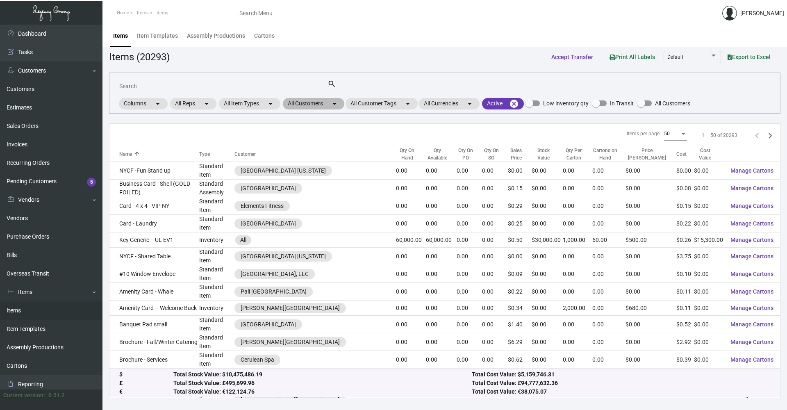
click at [317, 103] on mat-chip "All Customers arrow_drop_down" at bounding box center [314, 103] width 62 height 11
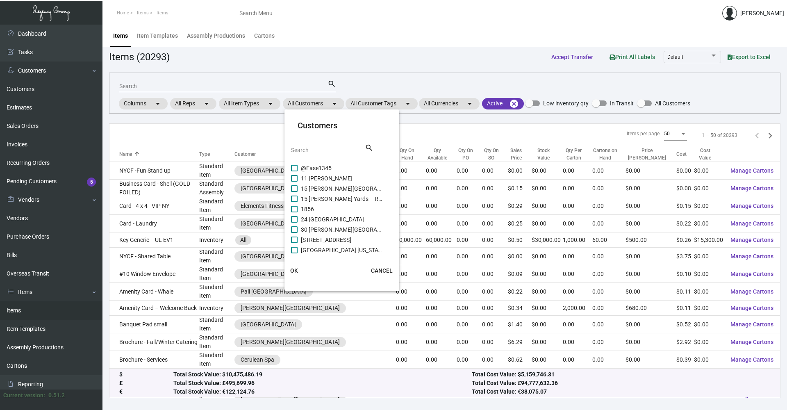
click at [304, 152] on input "Search" at bounding box center [328, 150] width 74 height 7
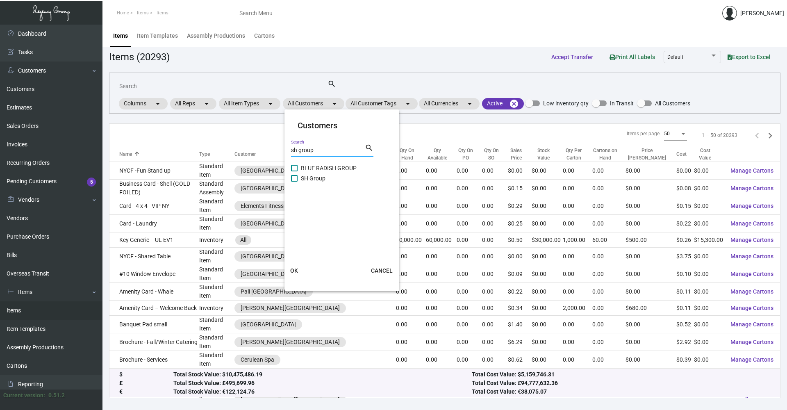
type input "sh group"
click at [293, 178] on span at bounding box center [294, 178] width 7 height 7
click at [294, 182] on input "SH Group" at bounding box center [294, 182] width 0 height 0
checkbox input "true"
click at [295, 269] on span "OK" at bounding box center [294, 270] width 8 height 7
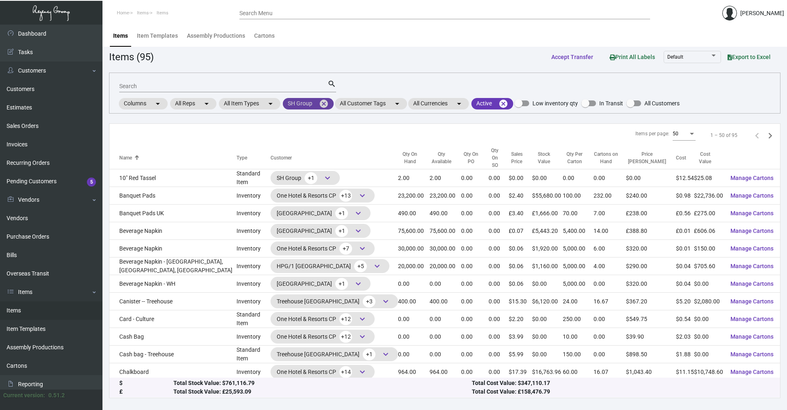
click at [302, 102] on mat-chip "SH Group cancel" at bounding box center [308, 103] width 51 height 11
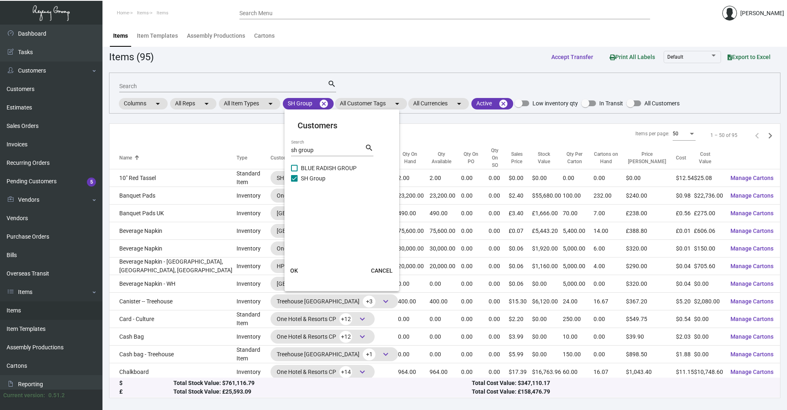
click at [328, 150] on input "sh group" at bounding box center [328, 150] width 74 height 7
drag, startPoint x: 304, startPoint y: 153, endPoint x: 287, endPoint y: 156, distance: 17.8
click at [287, 156] on mat-card "Customers sh group Search search BLUE RADISH GROUP SH Group OK CANCEL" at bounding box center [342, 200] width 115 height 175
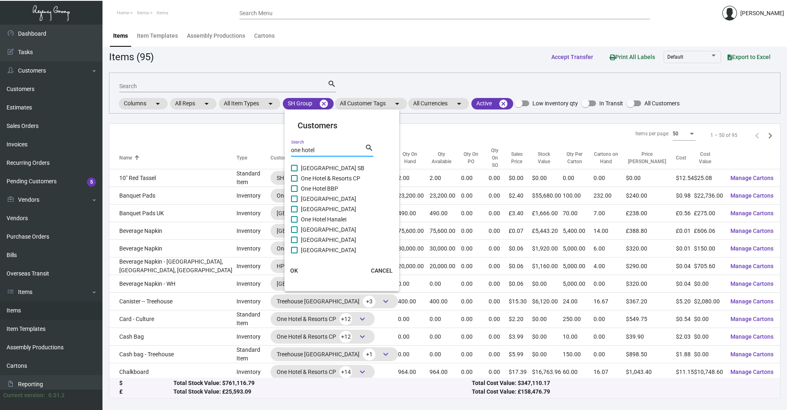
type input "one hotel"
click at [294, 178] on span at bounding box center [294, 178] width 7 height 7
click at [294, 182] on input "One Hotel & Resorts CP" at bounding box center [294, 182] width 0 height 0
checkbox input "true"
click at [294, 269] on span "OK" at bounding box center [294, 270] width 8 height 7
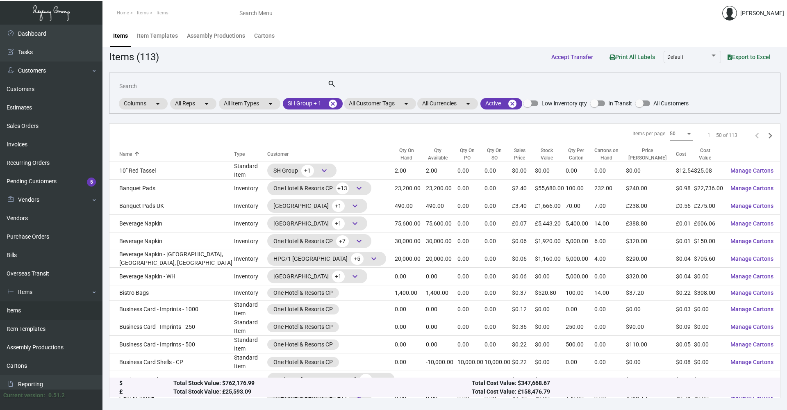
click at [152, 88] on input "Search" at bounding box center [223, 86] width 208 height 7
type input "pen"
